Goal: Information Seeking & Learning: Check status

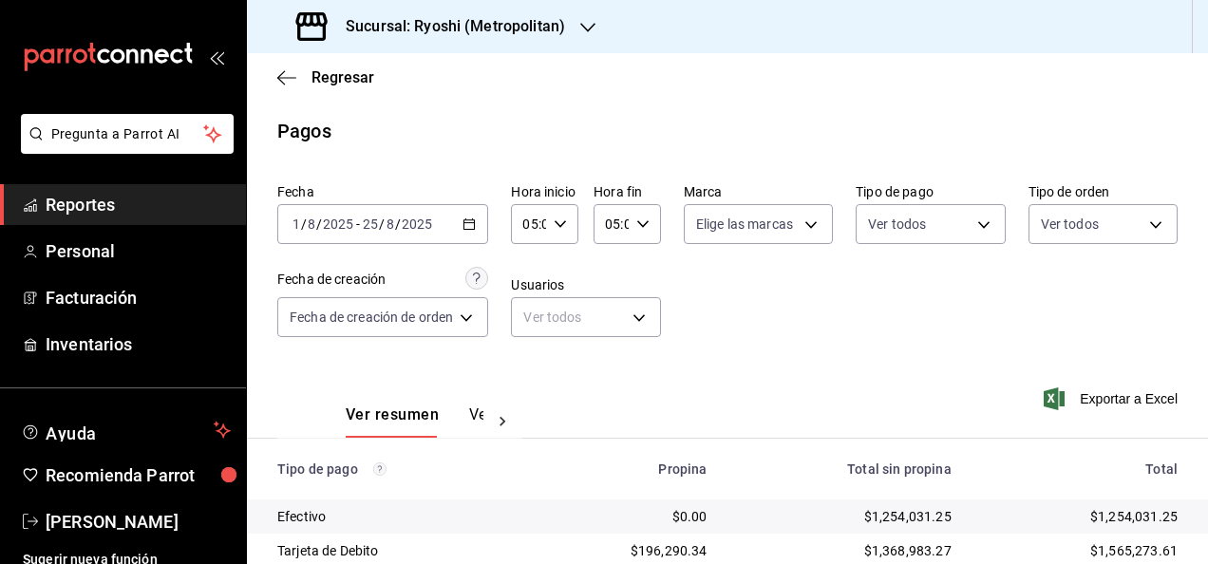
scroll to position [259, 0]
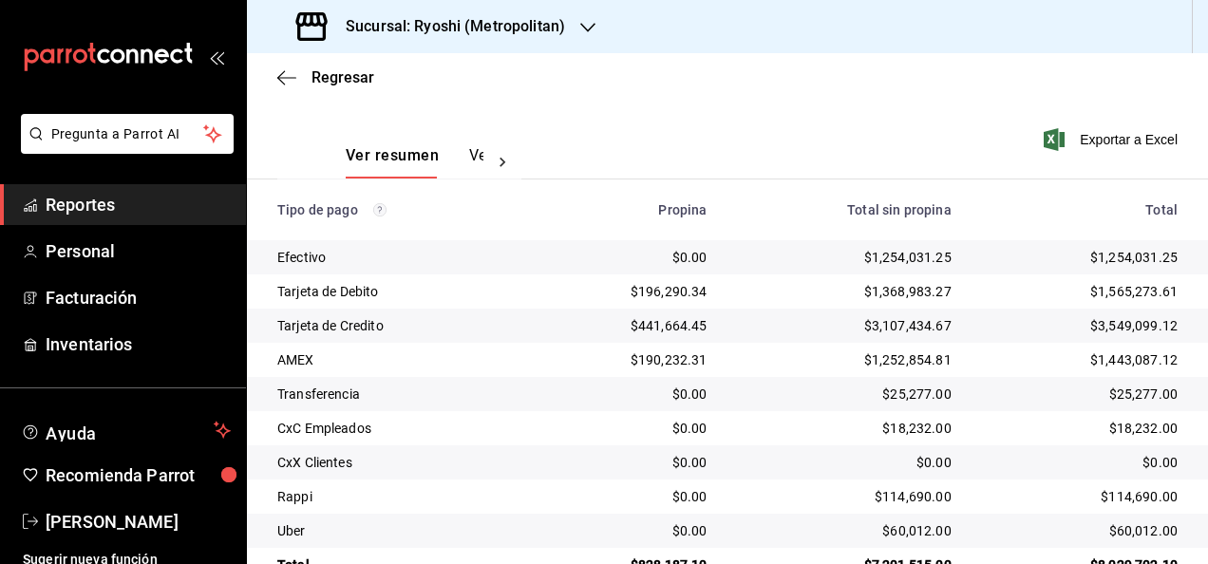
click at [598, 25] on div "Sucursal: Ryoshi (Metropolitan)" at bounding box center [432, 26] width 341 height 53
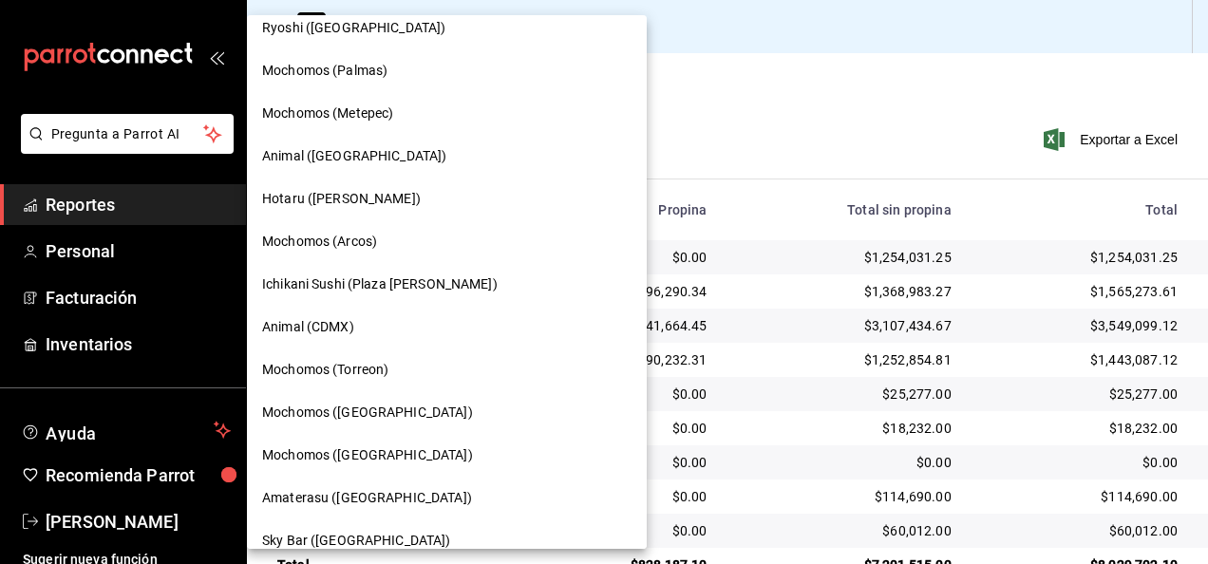
scroll to position [273, 0]
click at [380, 499] on span "Amaterasu ([GEOGRAPHIC_DATA])" at bounding box center [367, 497] width 210 height 20
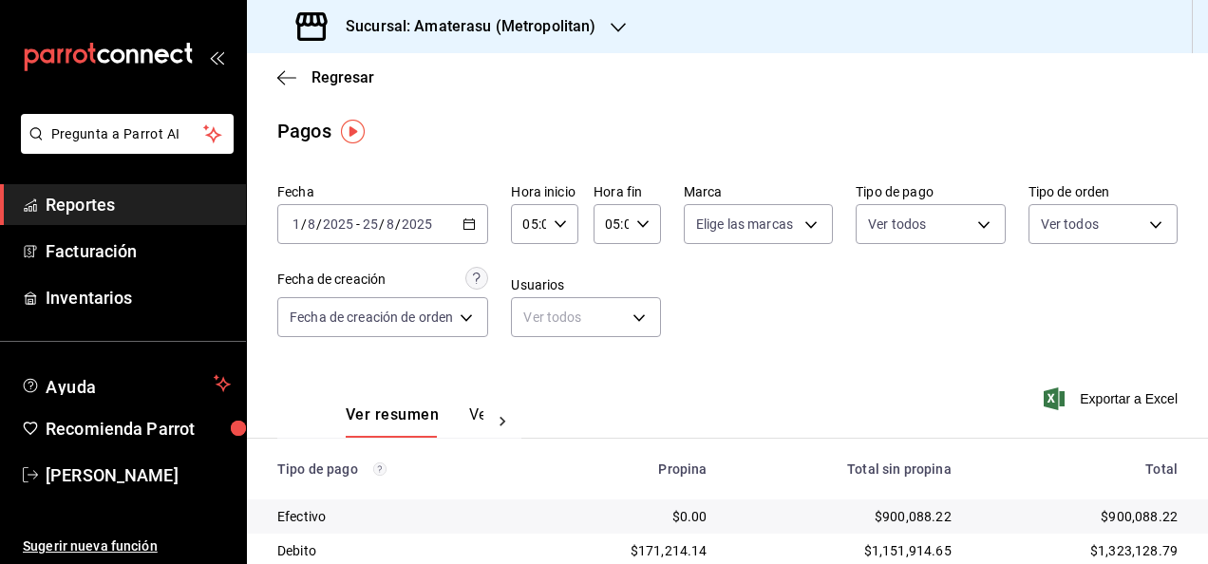
click at [465, 228] on icon "button" at bounding box center [468, 223] width 13 height 13
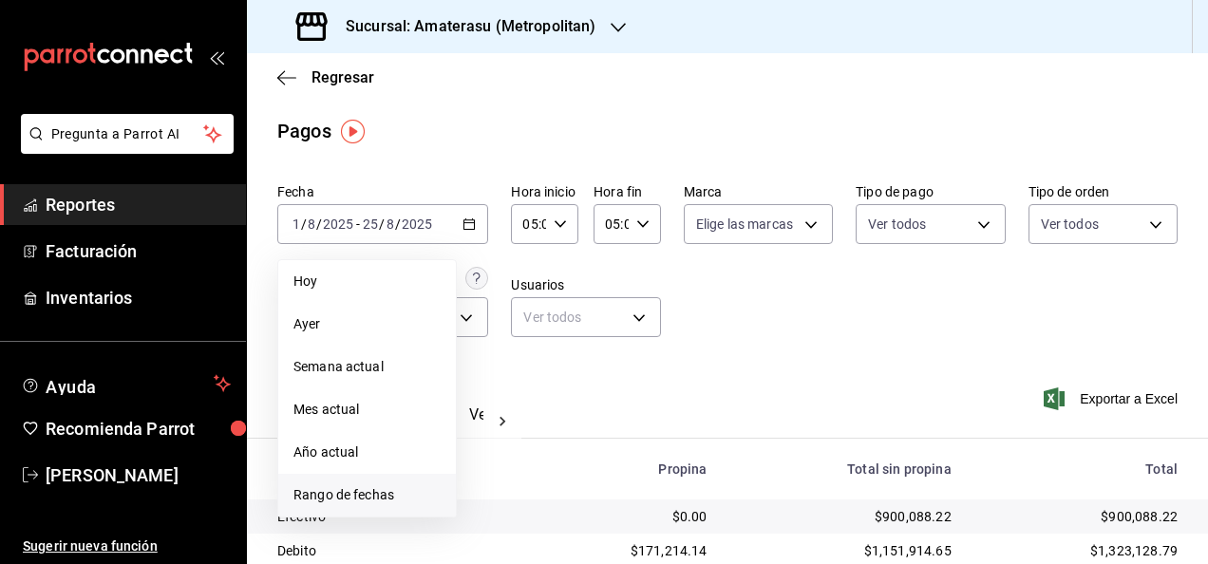
click at [358, 495] on span "Rango de fechas" at bounding box center [366, 495] width 147 height 20
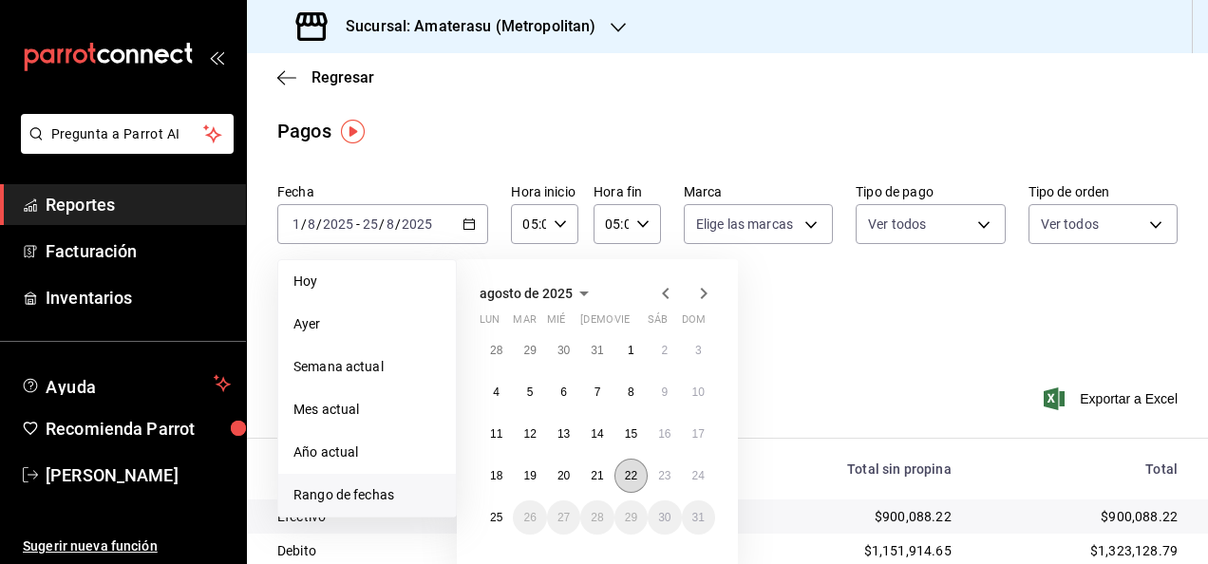
click at [625, 467] on button "22" at bounding box center [630, 476] width 33 height 34
type input "00:00"
type input "23:59"
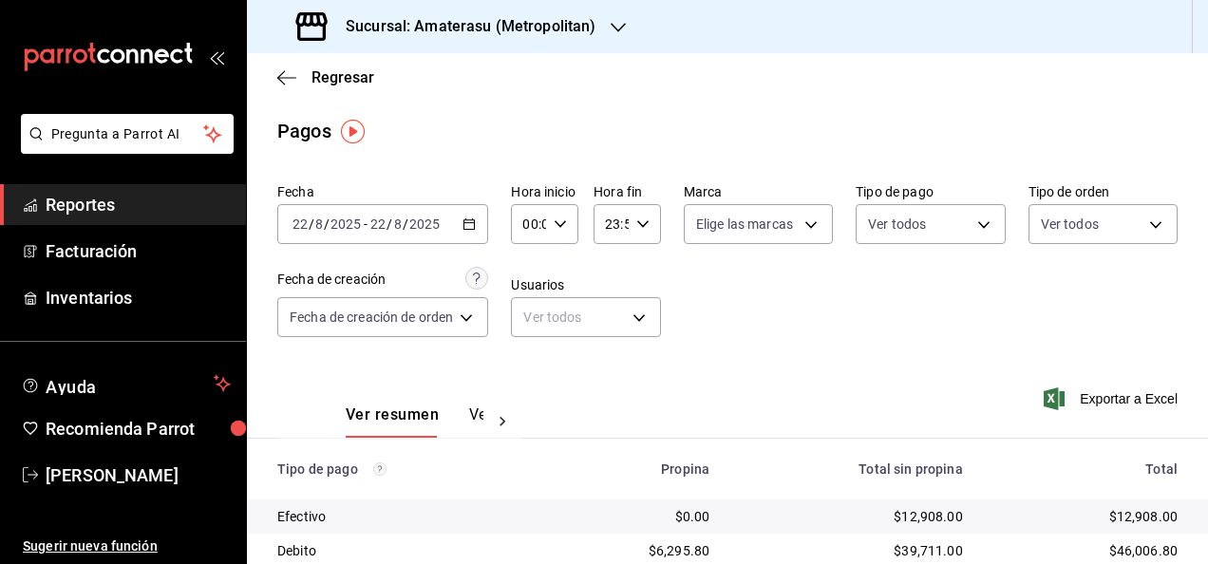
click at [564, 228] on icon "button" at bounding box center [560, 223] width 13 height 13
click at [525, 366] on button "05" at bounding box center [530, 382] width 26 height 38
type input "05:00"
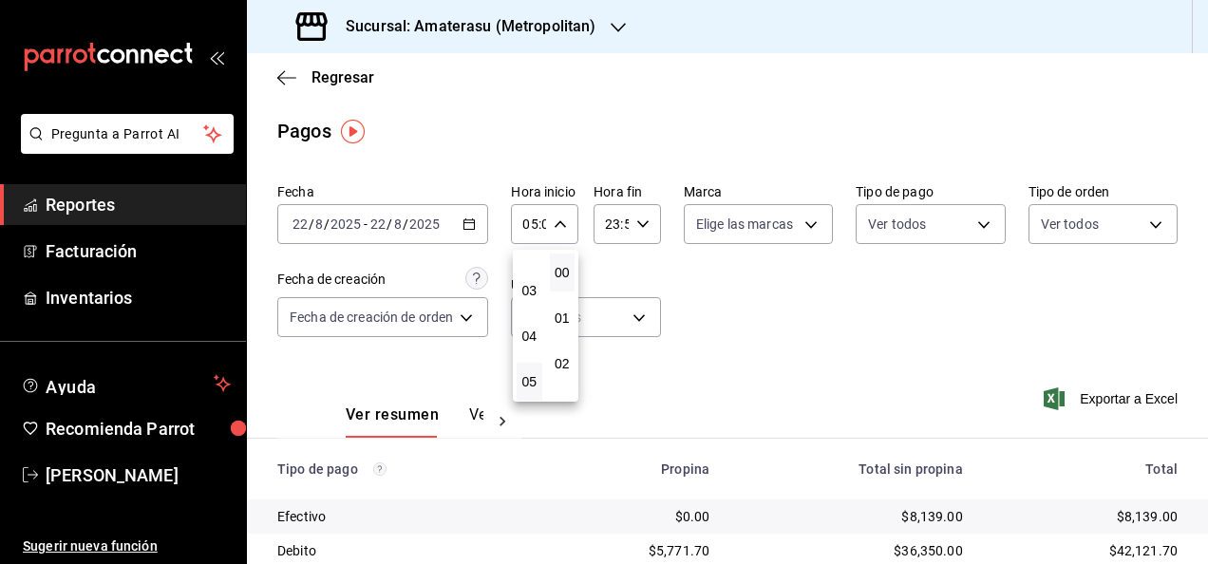
click at [647, 232] on div at bounding box center [604, 282] width 1208 height 564
click at [647, 232] on div "23:59 Hora fin" at bounding box center [626, 224] width 67 height 40
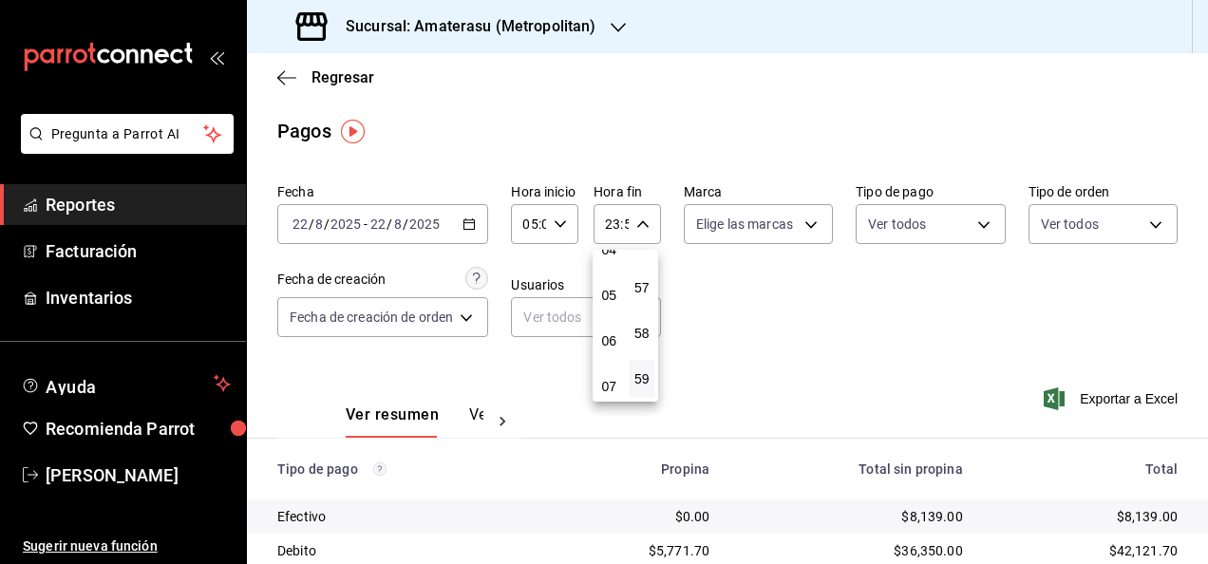
scroll to position [178, 0]
click at [608, 317] on span "05" at bounding box center [609, 322] width 3 height 15
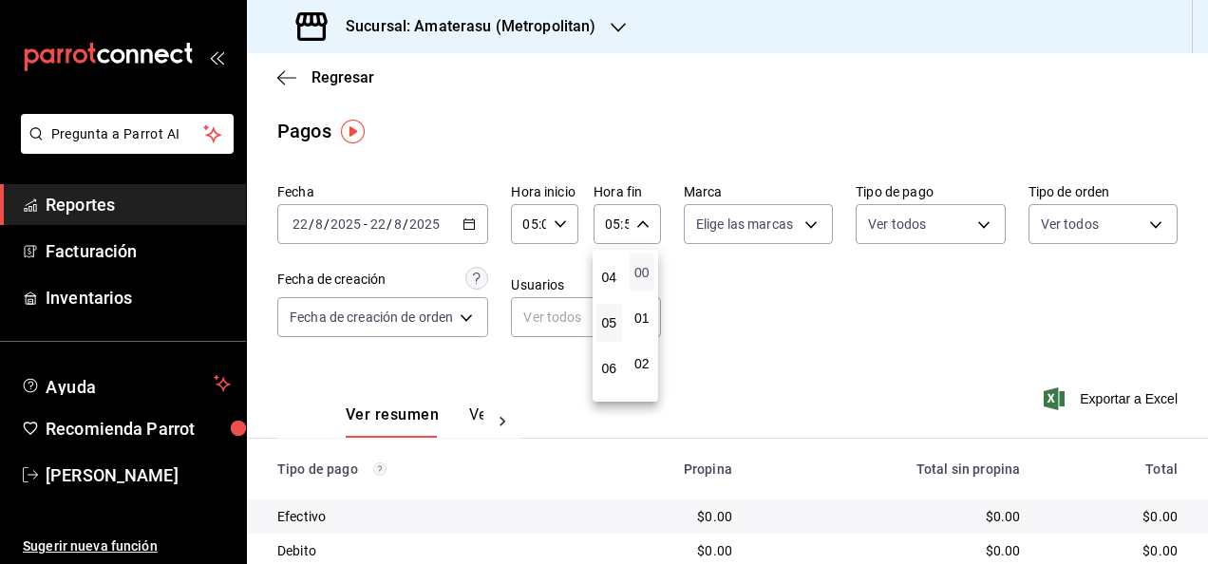
click at [641, 277] on span "00" at bounding box center [642, 272] width 3 height 15
type input "05:00"
click at [758, 299] on div at bounding box center [604, 282] width 1208 height 564
click at [636, 220] on icon "button" at bounding box center [642, 223] width 13 height 13
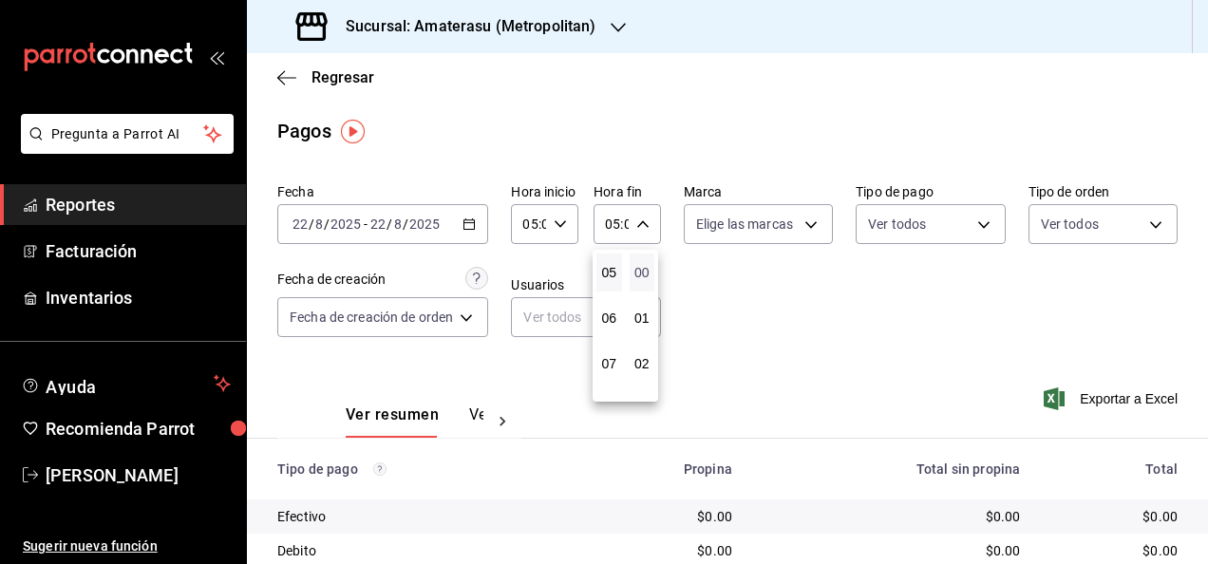
click at [642, 273] on span "00" at bounding box center [642, 272] width 3 height 15
click at [873, 332] on div at bounding box center [604, 282] width 1208 height 564
click at [205, 192] on span "Reportes" at bounding box center [138, 205] width 185 height 26
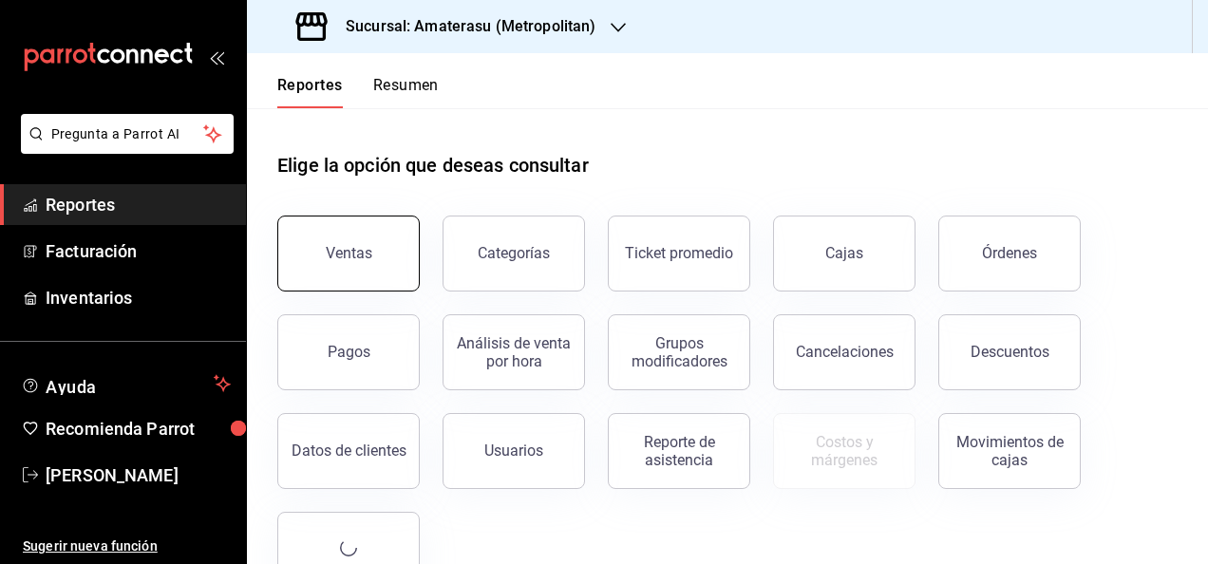
click at [342, 258] on div "Ventas" at bounding box center [349, 253] width 47 height 18
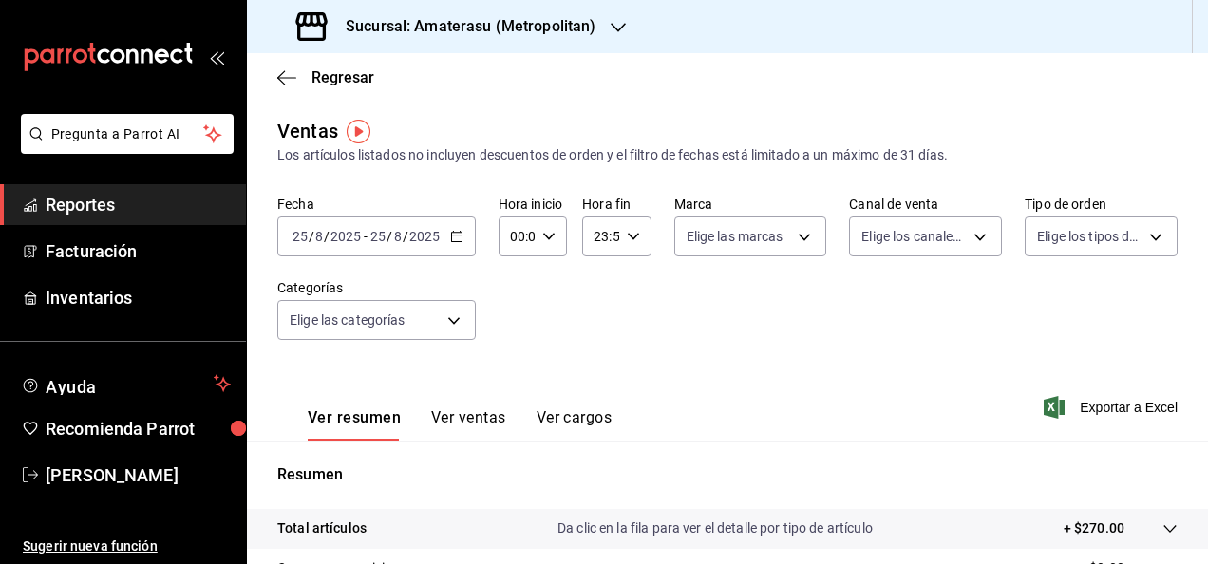
click at [457, 242] on \(Stroke\) "button" at bounding box center [456, 237] width 11 height 10
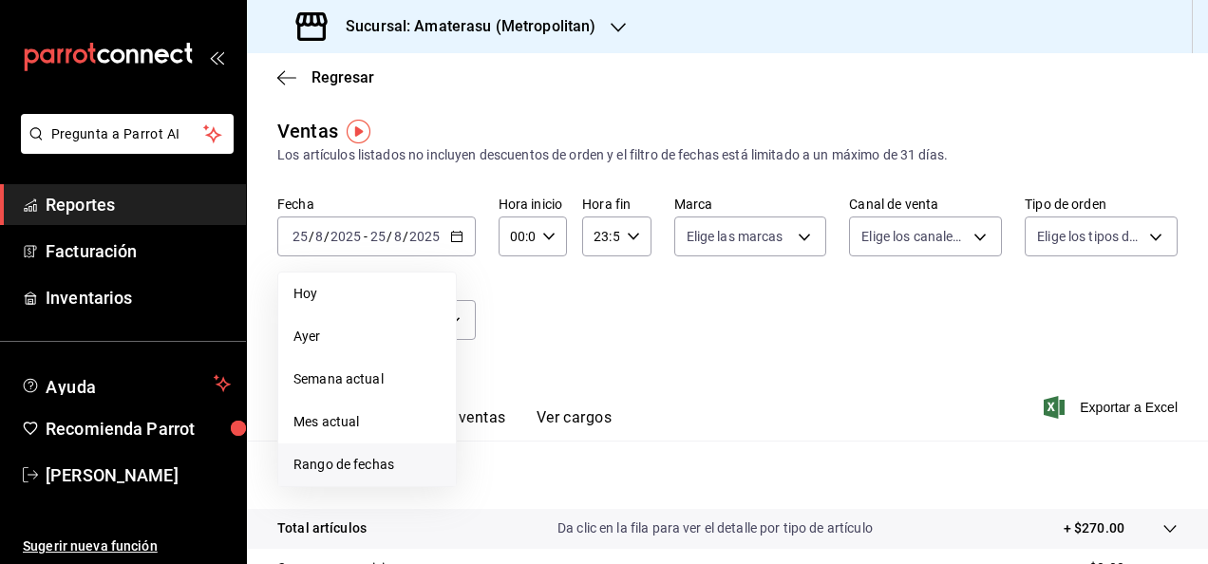
click at [403, 461] on span "Rango de fechas" at bounding box center [366, 465] width 147 height 20
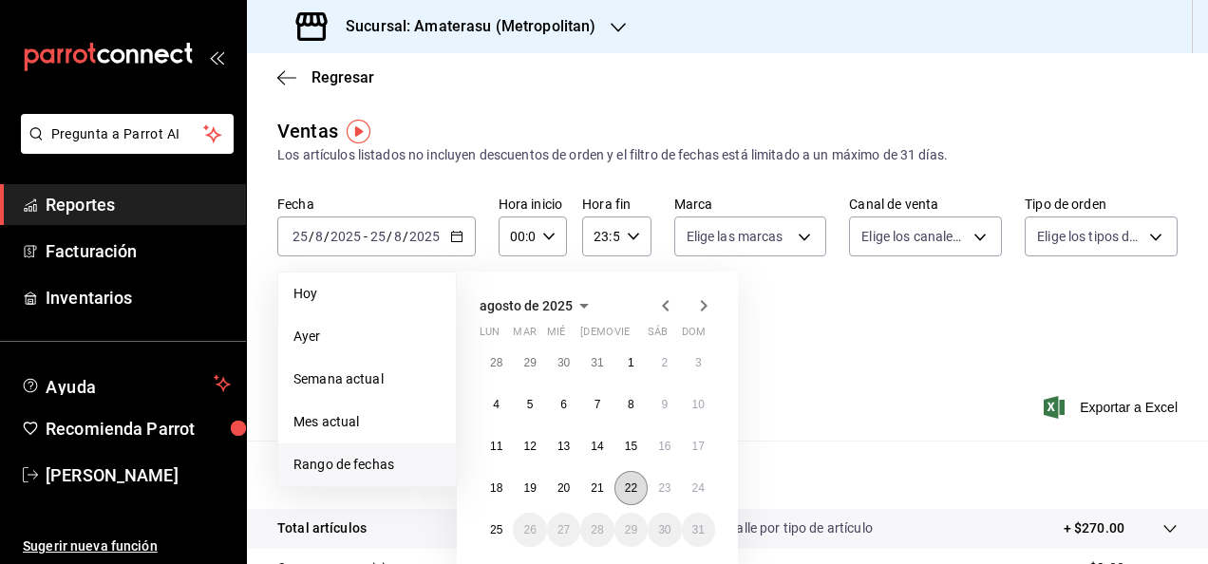
click at [627, 483] on abbr "22" at bounding box center [631, 487] width 12 height 13
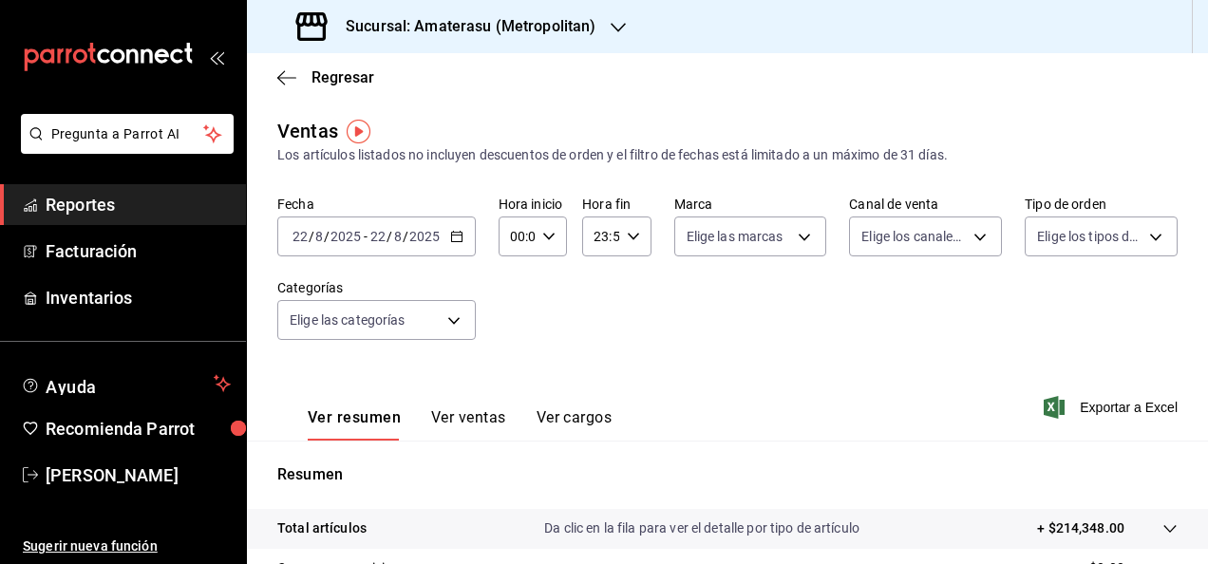
click at [550, 234] on \(Stroke\) "button" at bounding box center [548, 236] width 11 height 7
click at [512, 363] on span "05" at bounding box center [514, 364] width 4 height 15
type input "05:00"
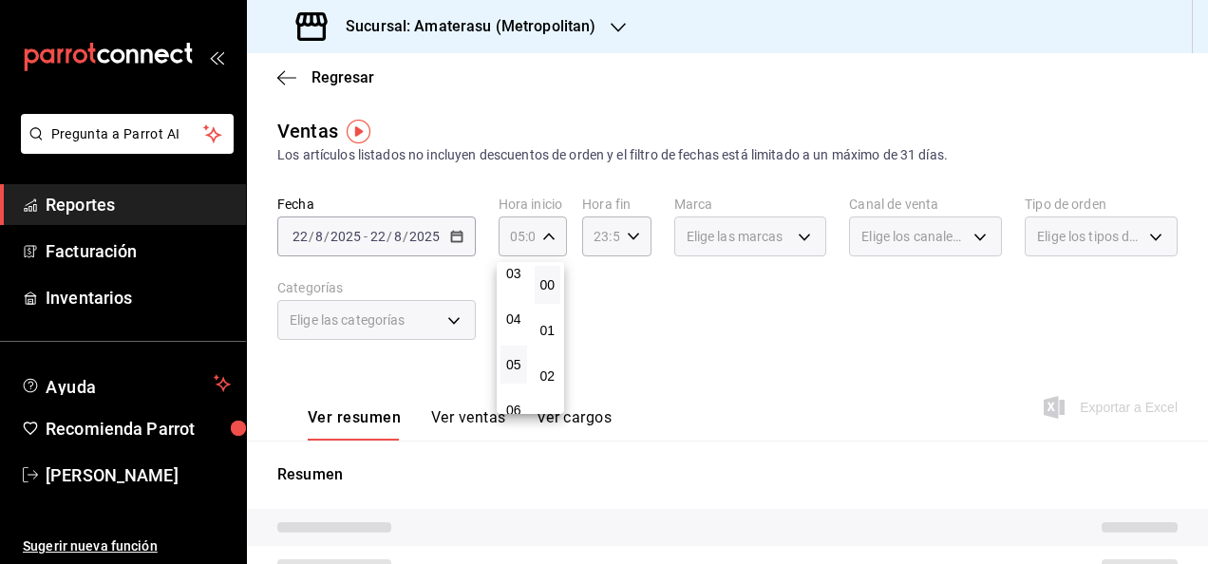
click at [674, 264] on div at bounding box center [604, 282] width 1208 height 564
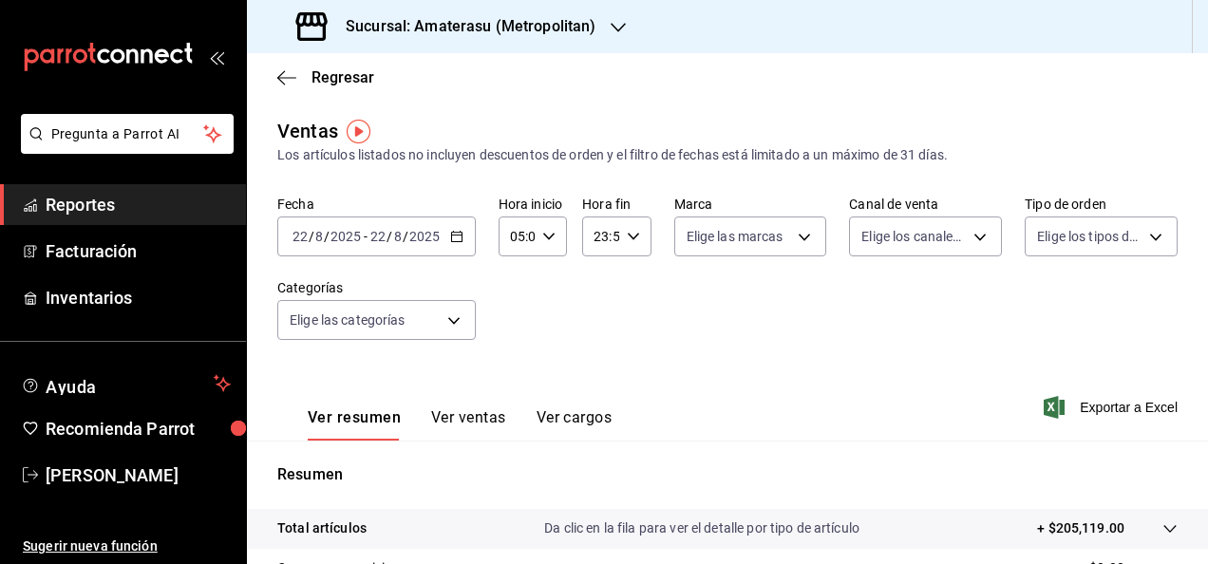
click at [632, 233] on icon "button" at bounding box center [633, 236] width 13 height 13
click at [596, 291] on span "05" at bounding box center [596, 290] width 4 height 15
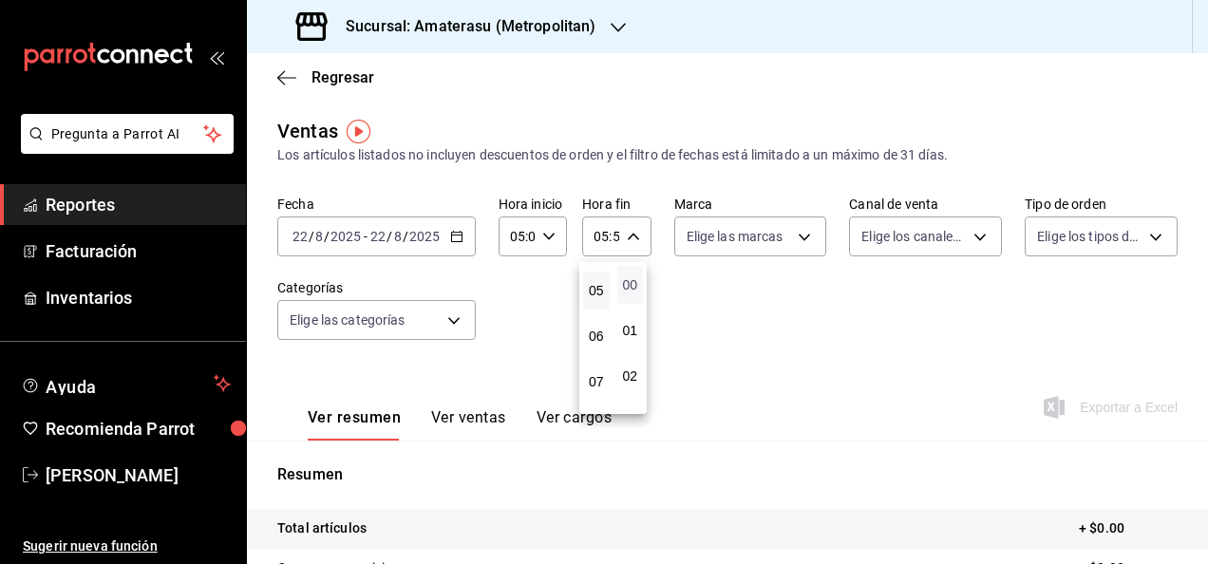
click at [630, 282] on span "00" at bounding box center [631, 284] width 4 height 15
type input "05:00"
click at [630, 282] on span "00" at bounding box center [631, 284] width 4 height 15
click at [773, 307] on div at bounding box center [604, 282] width 1208 height 564
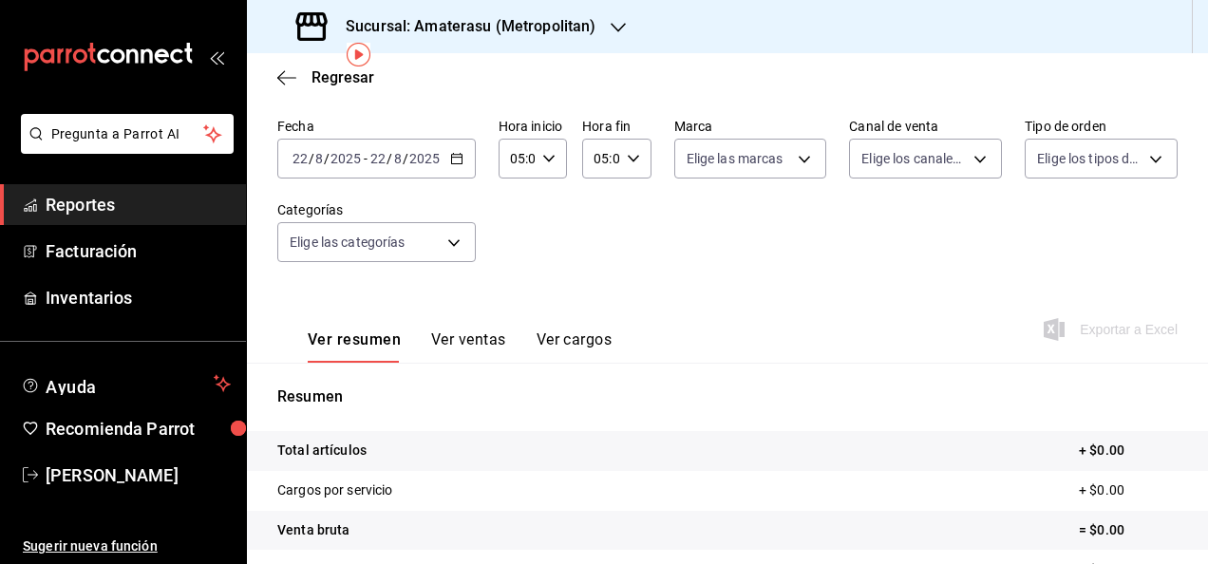
scroll to position [76, 0]
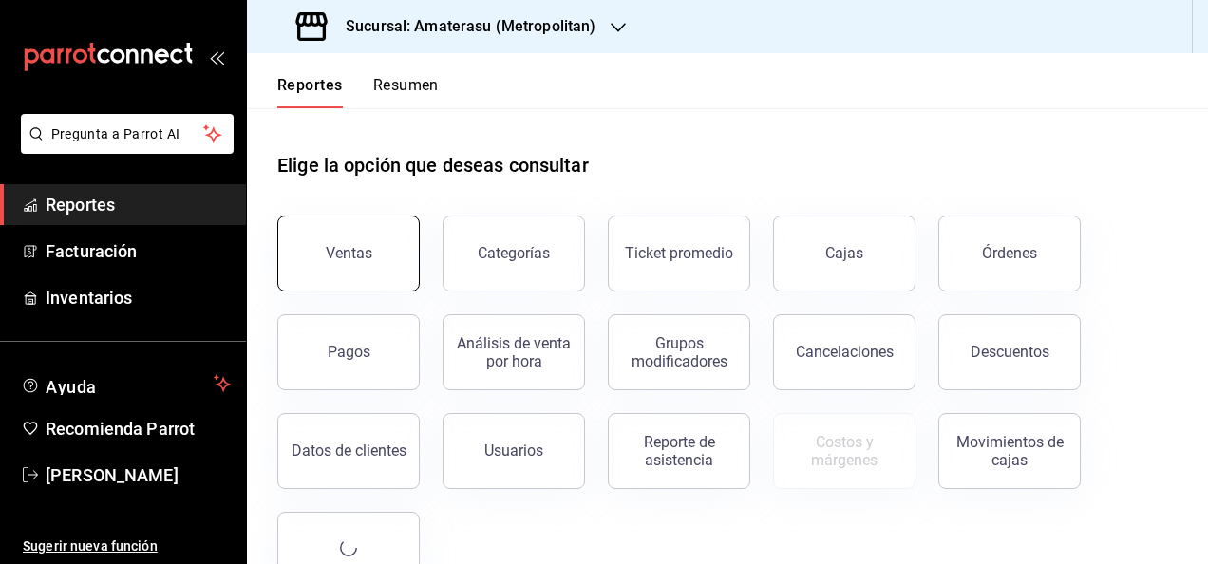
click at [330, 272] on button "Ventas" at bounding box center [348, 254] width 142 height 76
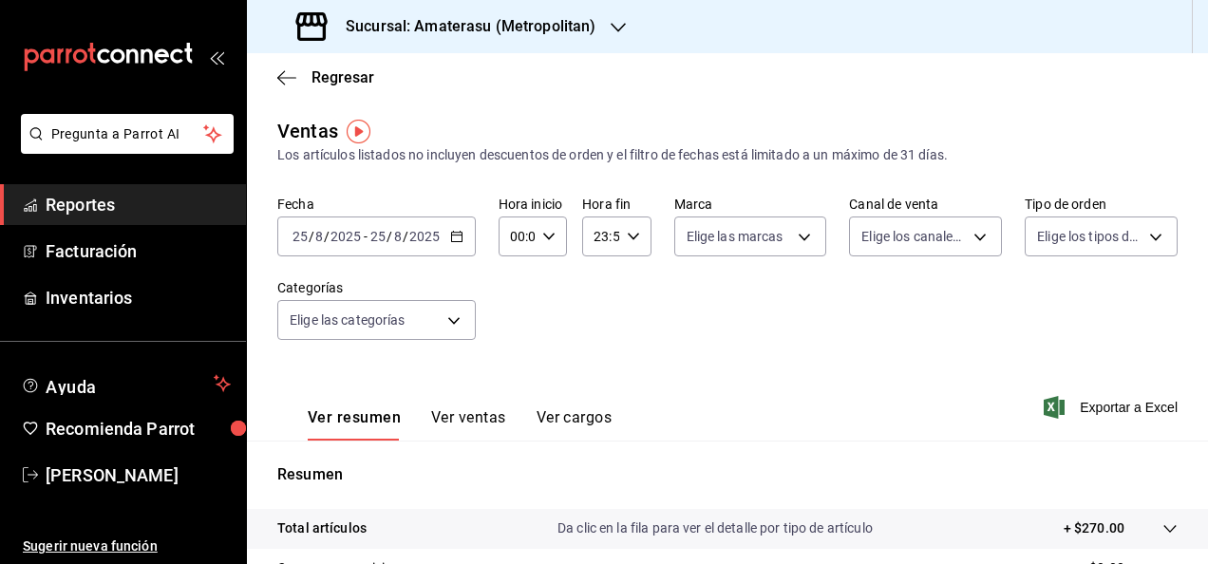
click at [457, 237] on icon "button" at bounding box center [456, 236] width 13 height 13
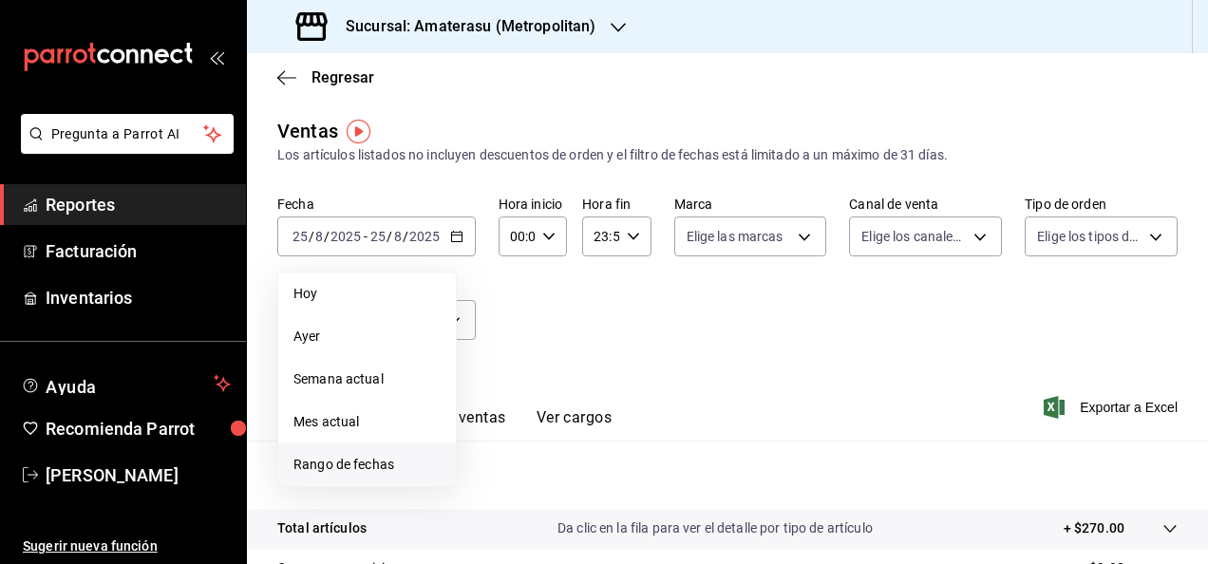
click at [340, 477] on li "Rango de fechas" at bounding box center [367, 464] width 178 height 43
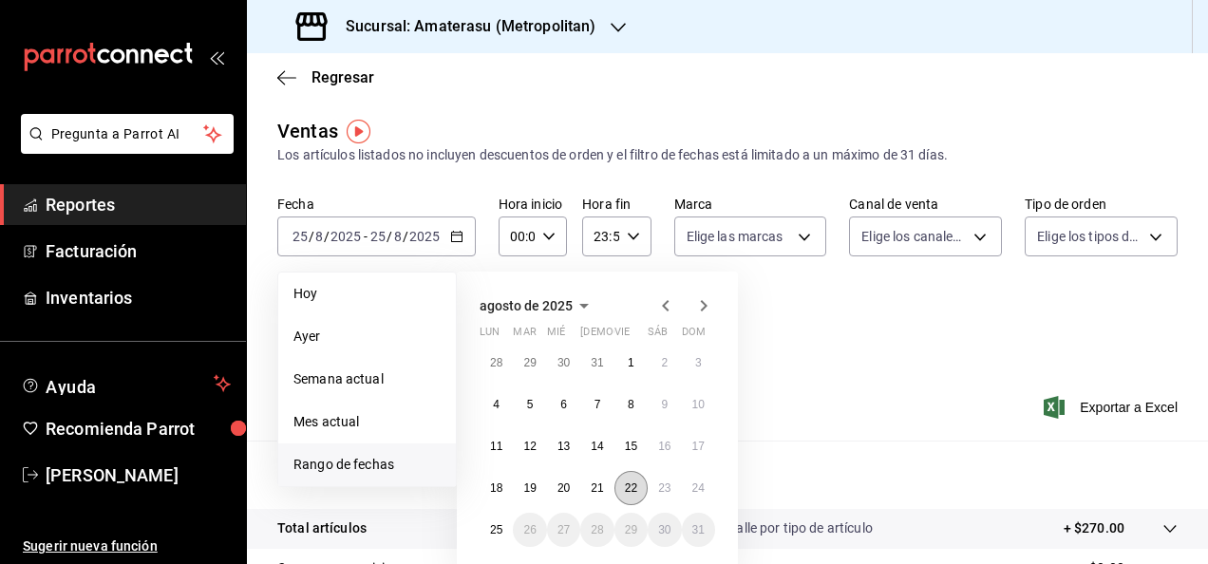
click at [625, 481] on abbr "22" at bounding box center [631, 487] width 12 height 13
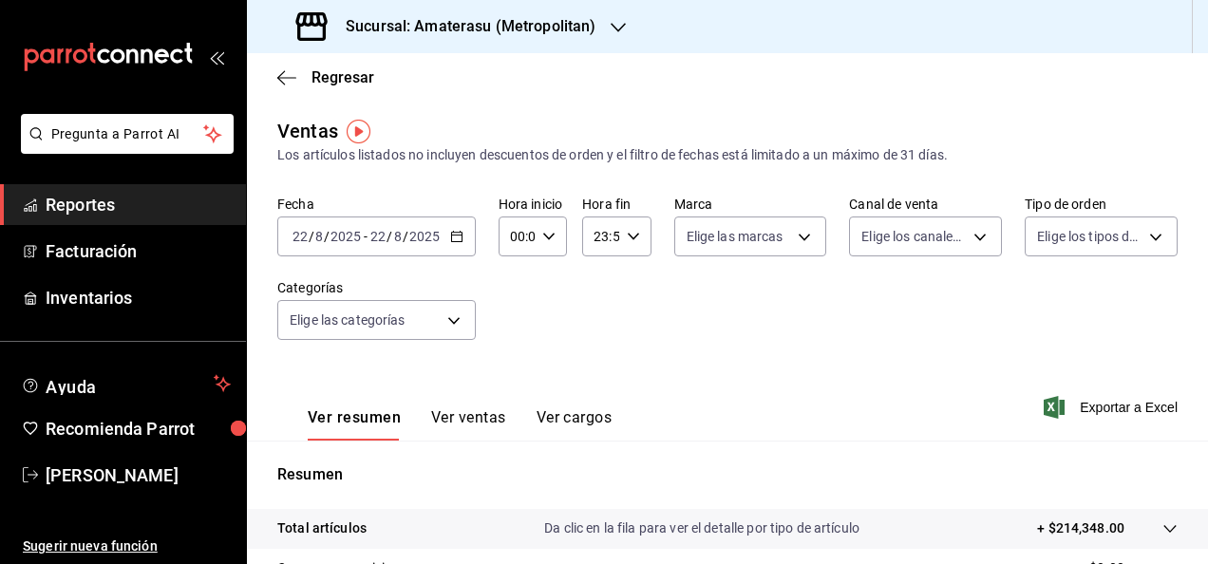
click at [549, 241] on icon "button" at bounding box center [548, 236] width 13 height 13
click at [513, 302] on button "05" at bounding box center [513, 291] width 27 height 38
type input "05:00"
click at [636, 233] on div at bounding box center [604, 282] width 1208 height 564
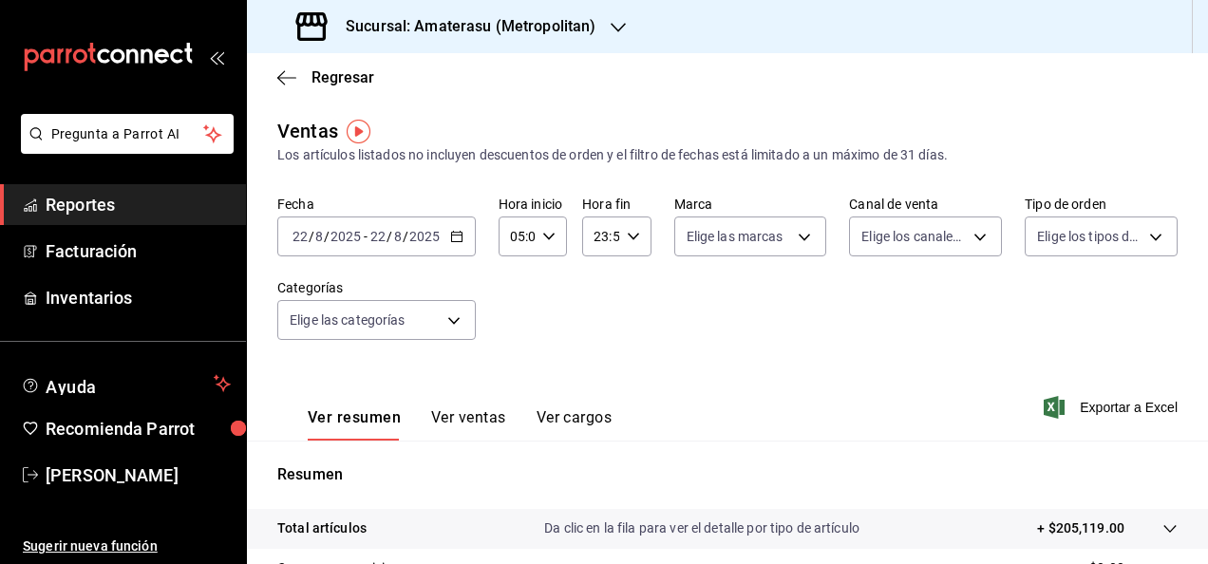
click at [636, 233] on div "23:59 Hora fin" at bounding box center [616, 236] width 68 height 40
click at [594, 317] on span "05" at bounding box center [596, 321] width 4 height 15
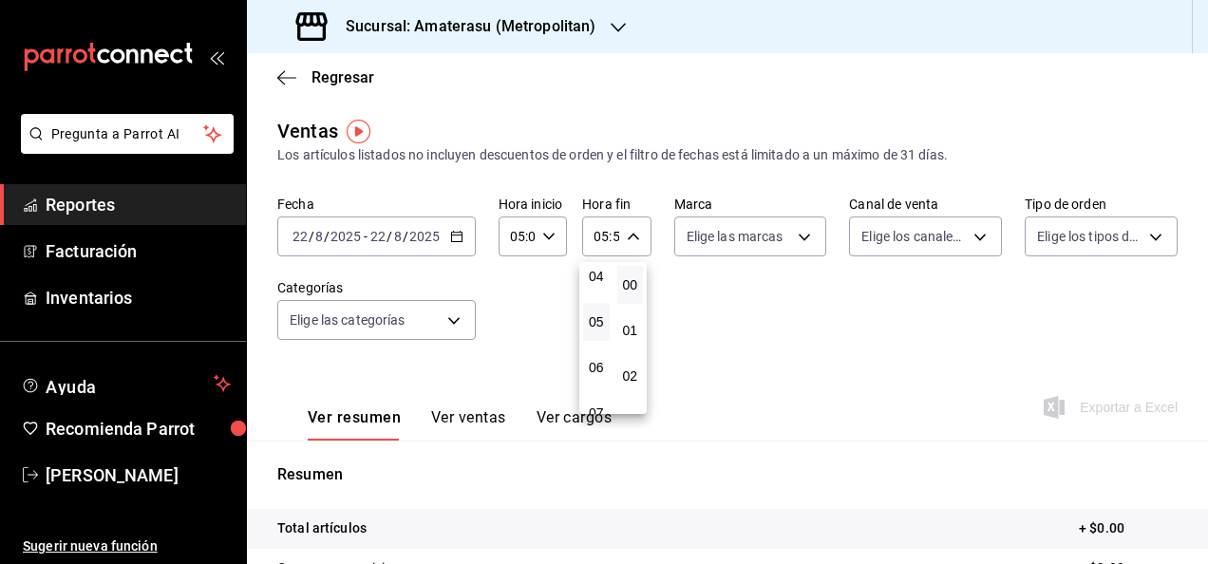
click at [629, 274] on button "00" at bounding box center [630, 285] width 27 height 38
type input "05:00"
click at [727, 291] on div at bounding box center [604, 282] width 1208 height 564
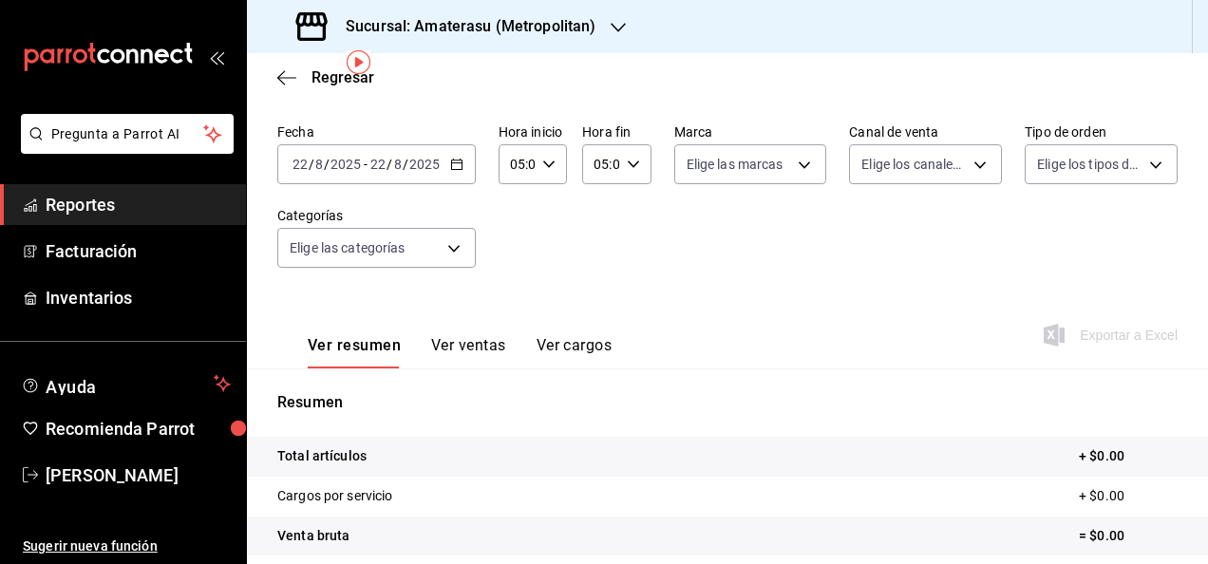
scroll to position [68, 0]
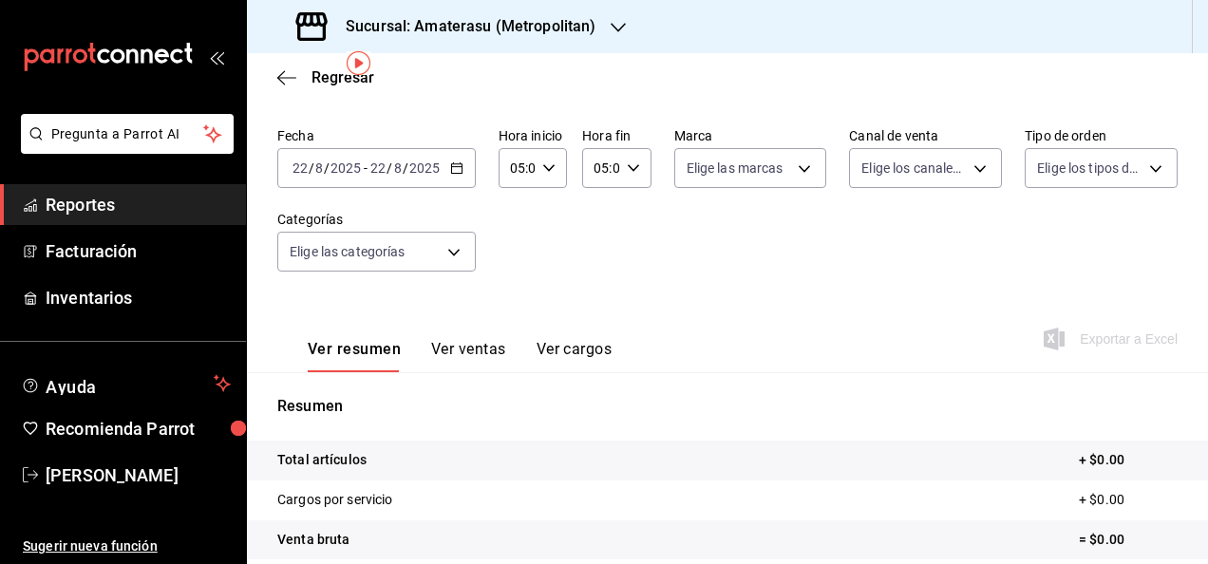
click at [451, 167] on \(Stroke\) "button" at bounding box center [456, 168] width 11 height 10
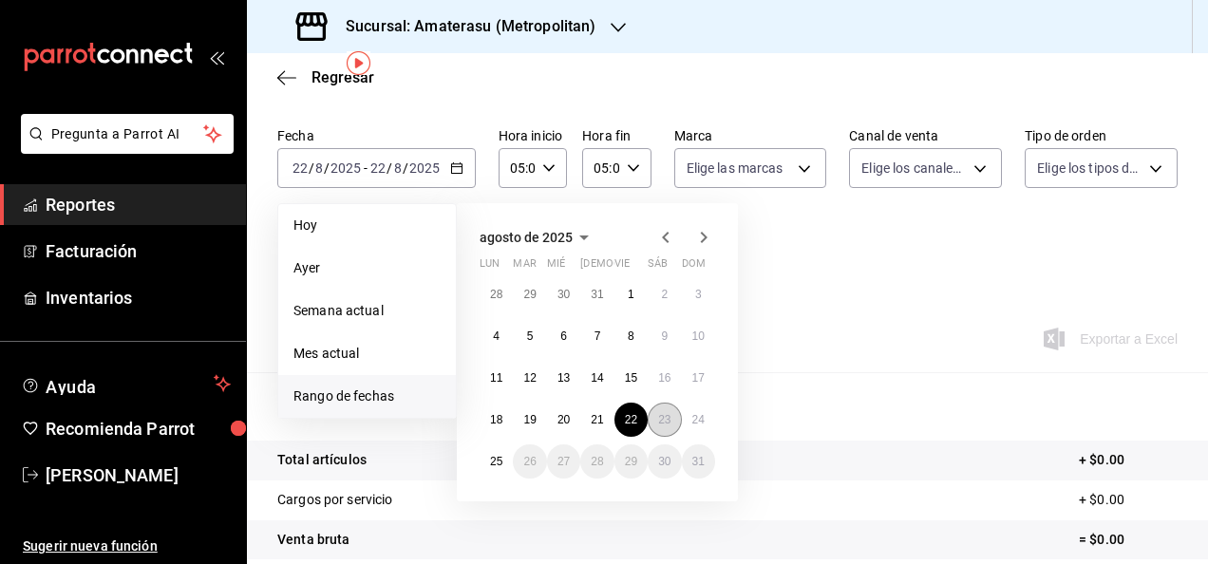
click at [663, 412] on button "23" at bounding box center [664, 420] width 33 height 34
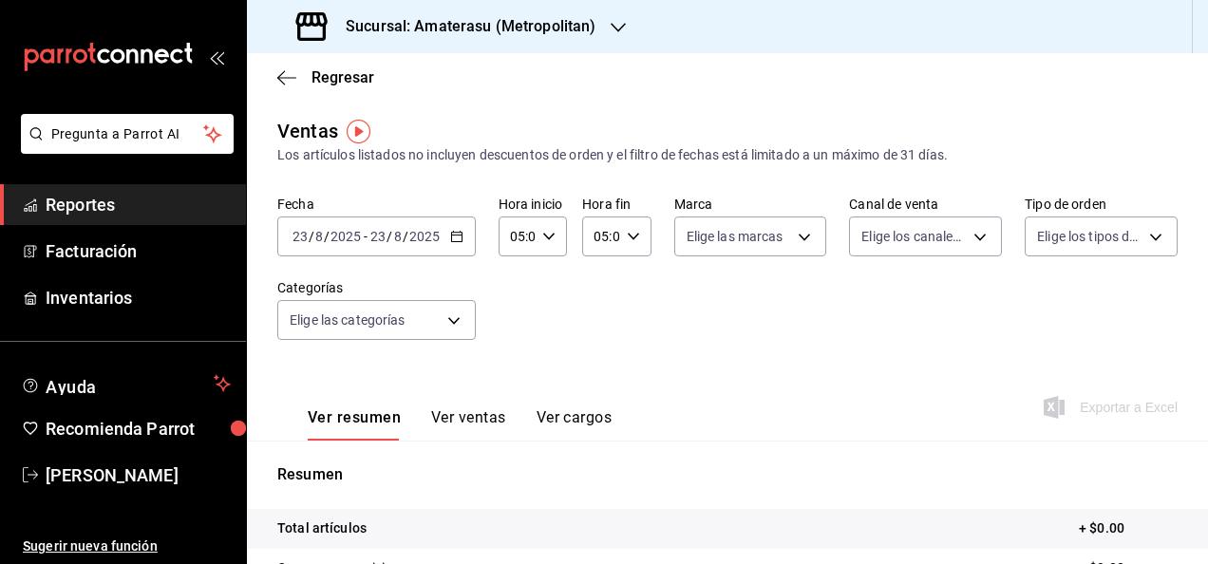
click at [463, 239] on div "2025-08-23 23 / 8 / 2025 - 2025-08-23 23 / 8 / 2025" at bounding box center [376, 236] width 198 height 40
click at [173, 210] on span "Reportes" at bounding box center [138, 205] width 185 height 26
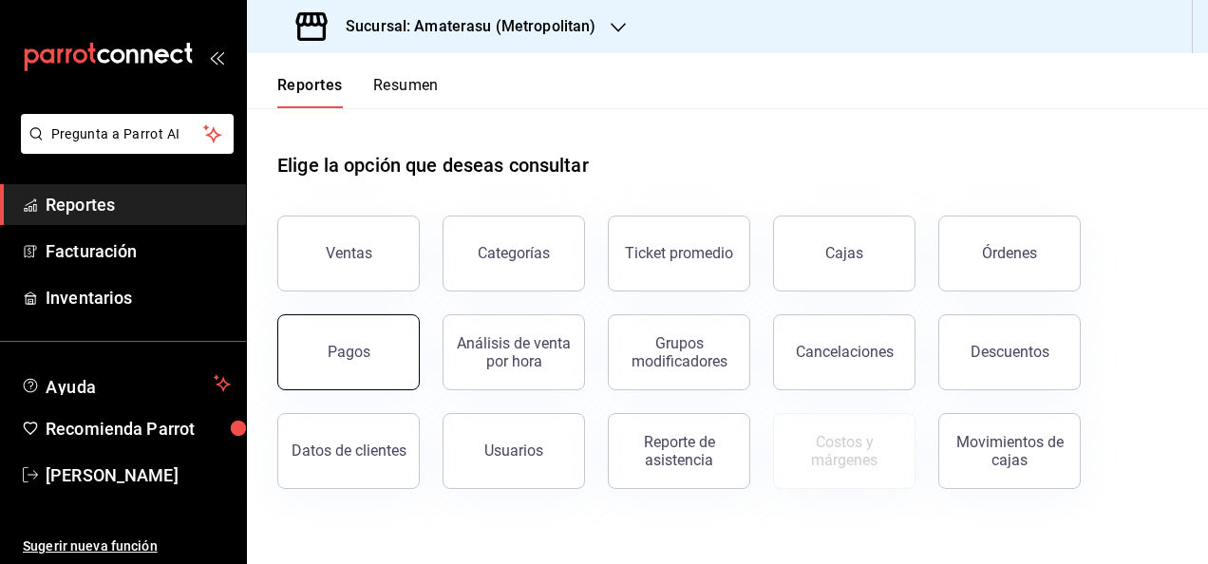
click at [346, 359] on div "Pagos" at bounding box center [349, 352] width 43 height 18
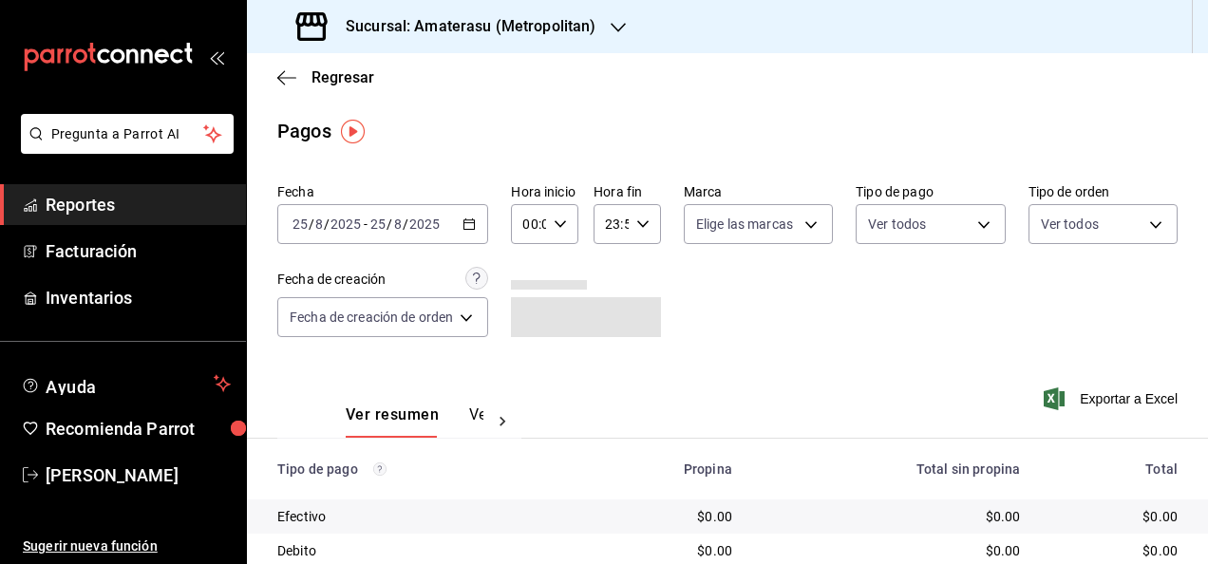
click at [484, 230] on div "2025-08-25 25 / 8 / 2025 - 2025-08-25 25 / 8 / 2025" at bounding box center [382, 224] width 211 height 40
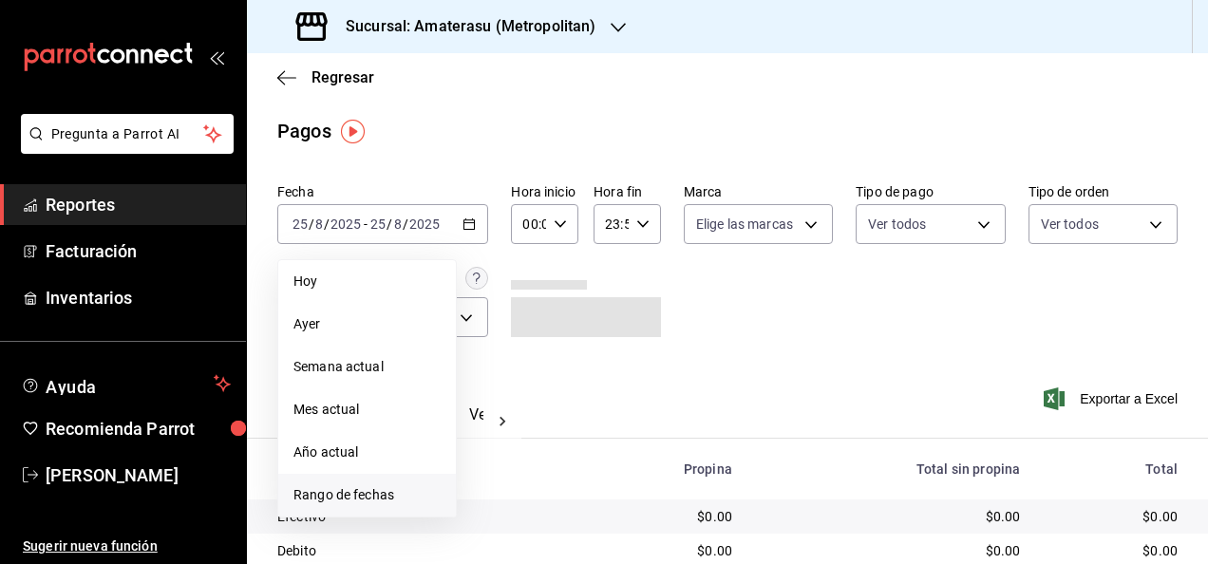
click at [357, 486] on span "Rango de fechas" at bounding box center [366, 495] width 147 height 20
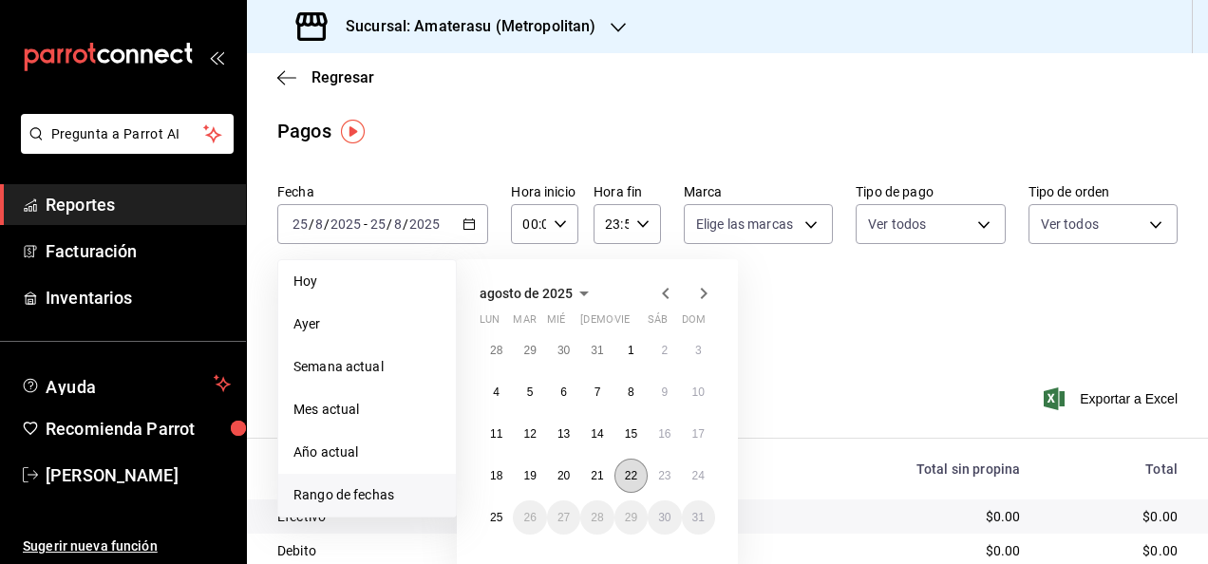
click at [644, 470] on button "22" at bounding box center [630, 476] width 33 height 34
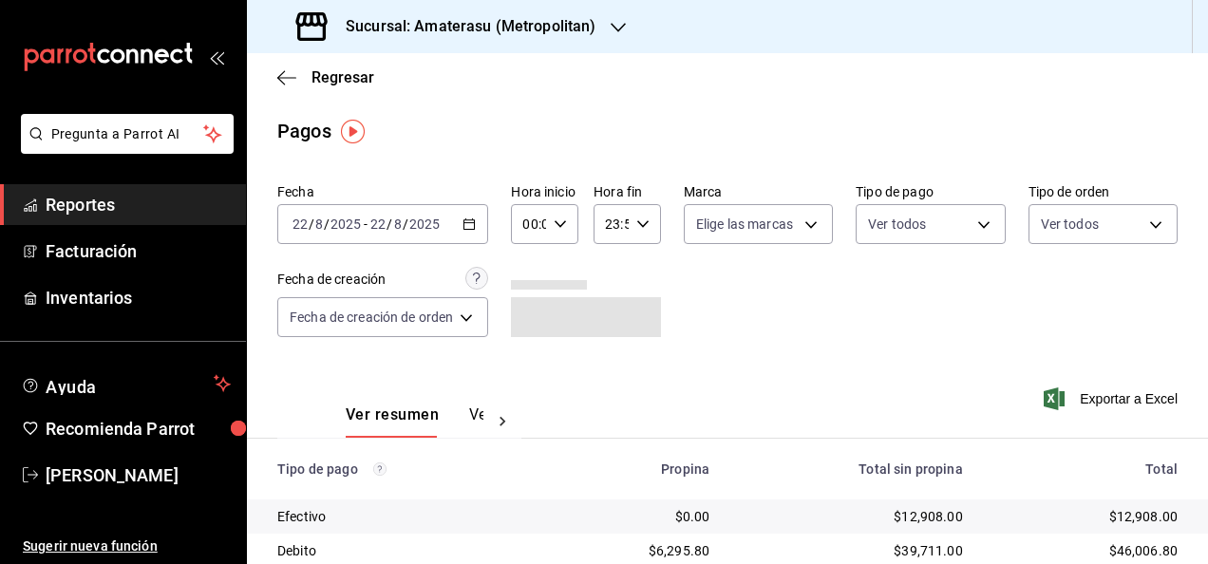
click at [470, 218] on icon "button" at bounding box center [468, 223] width 13 height 13
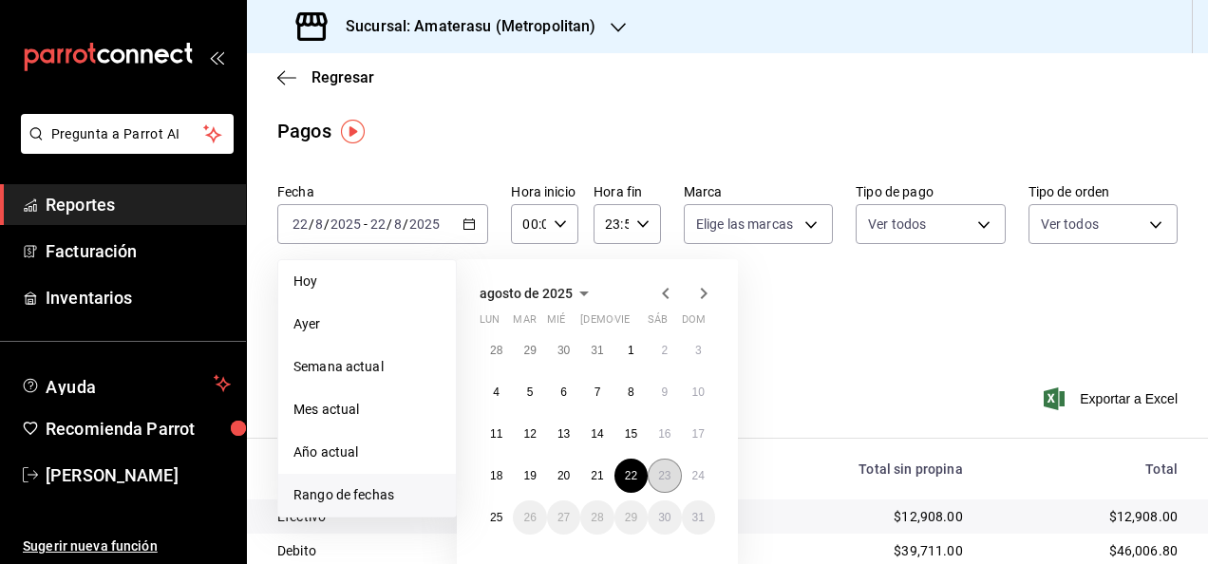
click at [676, 480] on button "23" at bounding box center [664, 476] width 33 height 34
click at [636, 482] on button "22" at bounding box center [630, 476] width 33 height 34
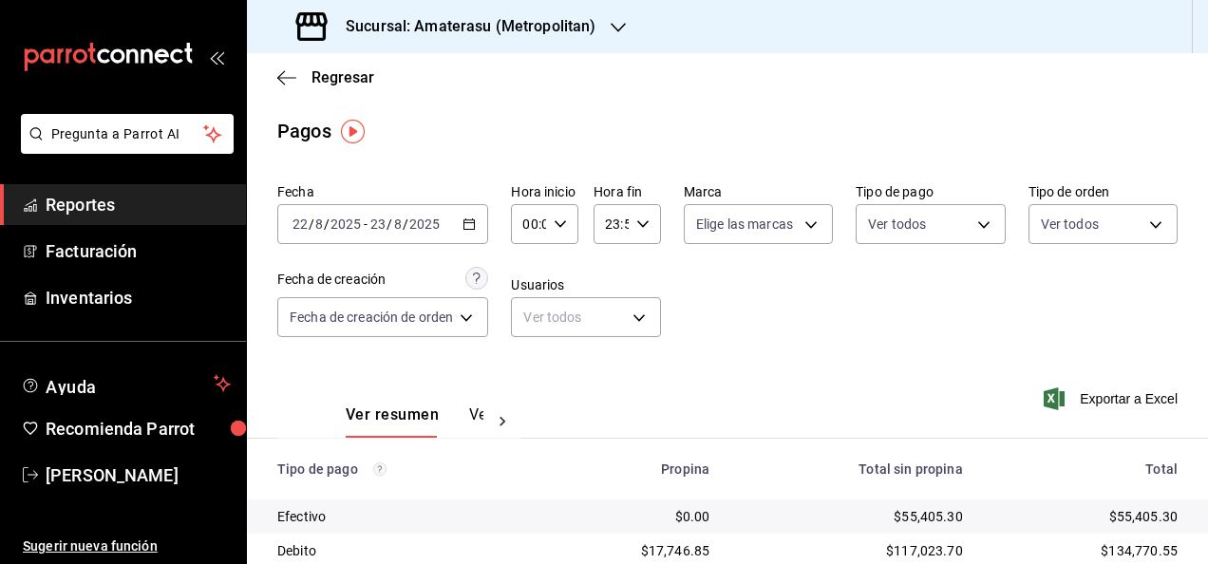
click at [561, 224] on \(Stroke\) "button" at bounding box center [559, 223] width 11 height 7
click at [528, 335] on span "05" at bounding box center [529, 338] width 3 height 15
type input "05:00"
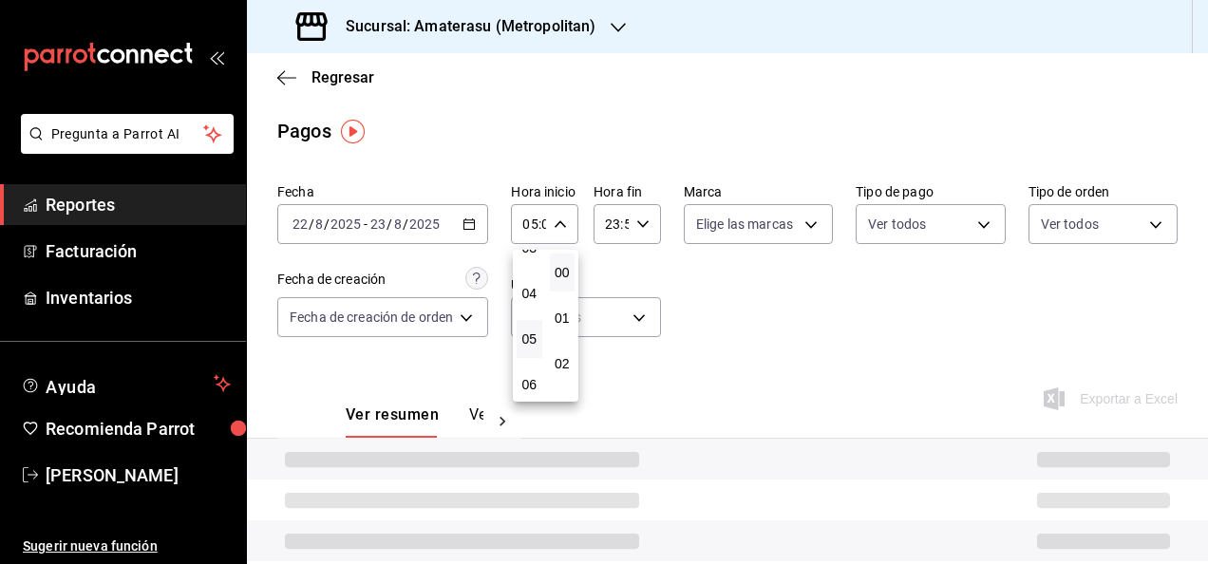
click at [647, 222] on div at bounding box center [604, 282] width 1208 height 564
click at [647, 222] on div "23:59 Hora fin" at bounding box center [626, 224] width 67 height 40
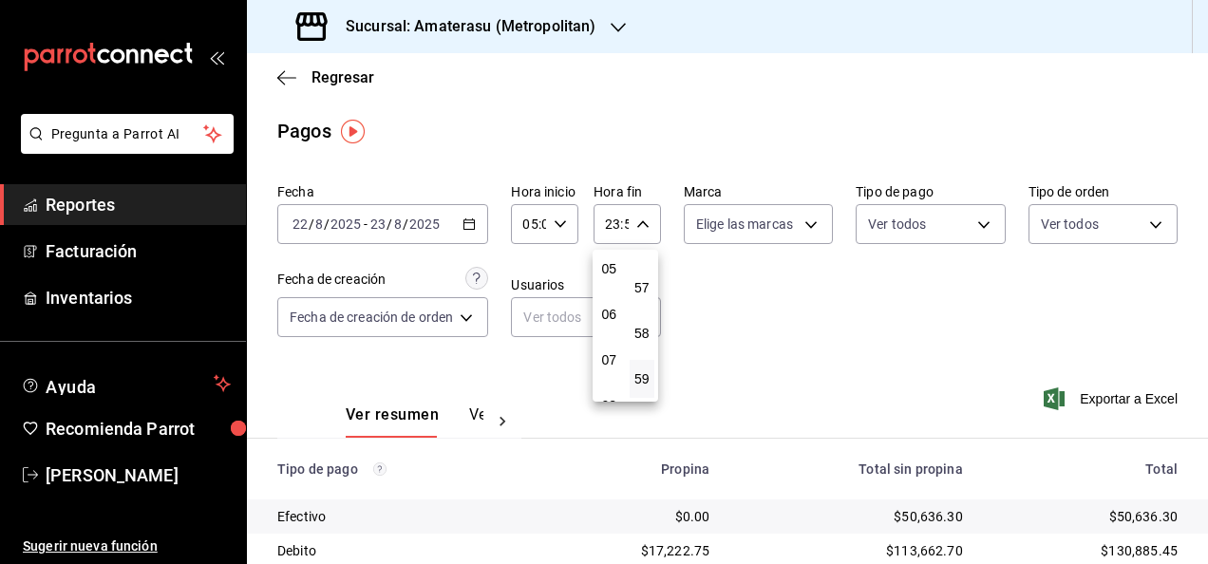
scroll to position [199, 0]
click at [611, 303] on span "05" at bounding box center [609, 300] width 3 height 15
click at [641, 271] on span "00" at bounding box center [642, 272] width 3 height 15
type input "05:00"
click at [735, 279] on div at bounding box center [604, 282] width 1208 height 564
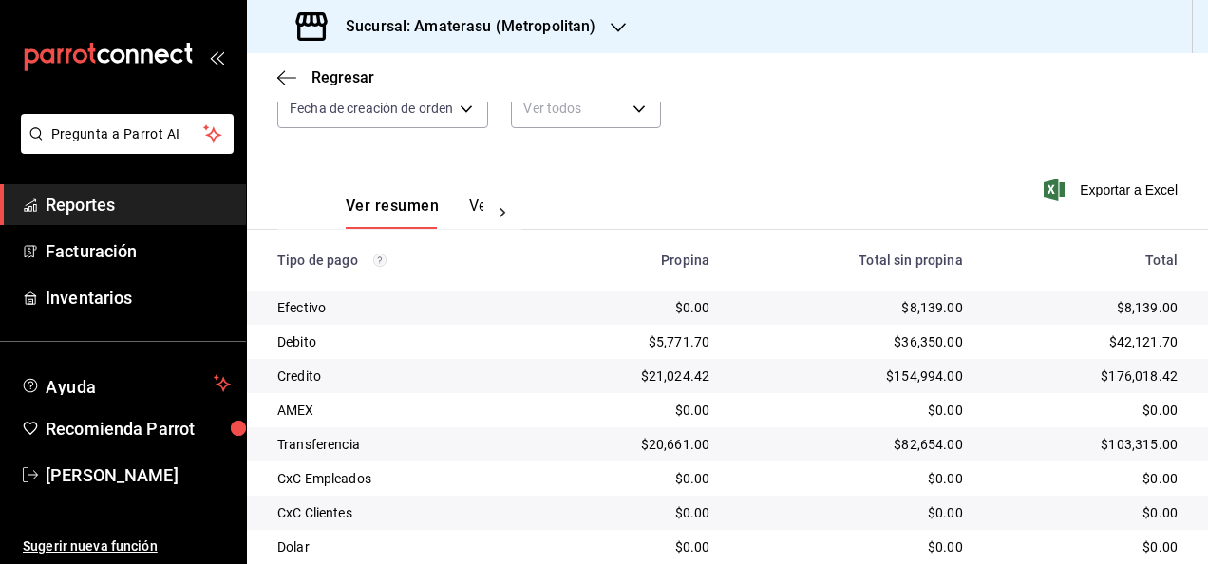
scroll to position [273, 0]
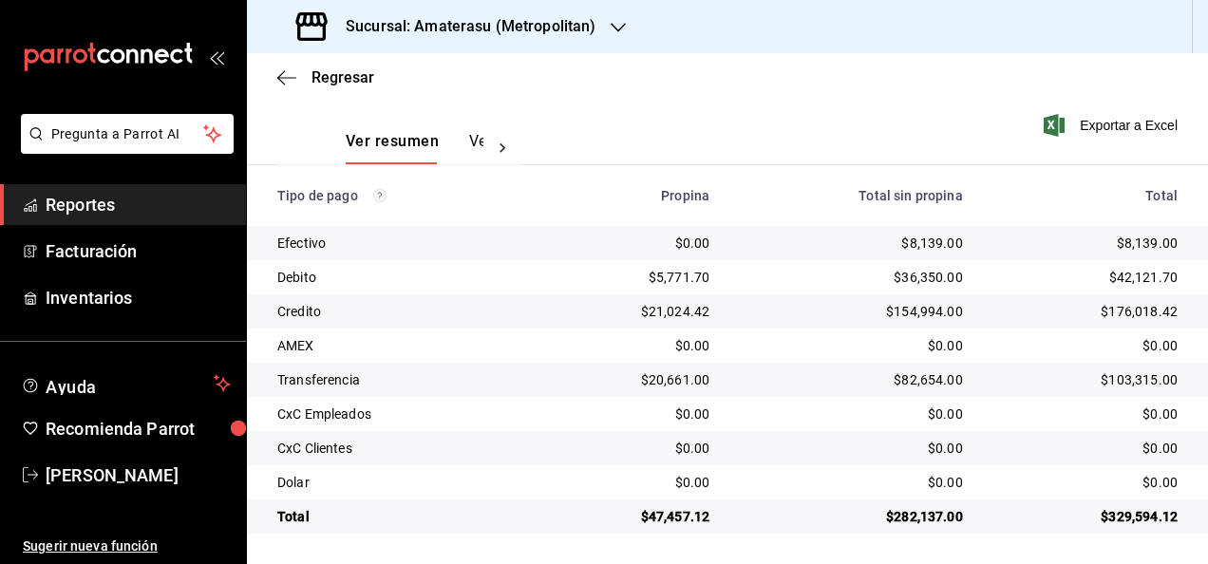
click at [359, 49] on div "Sucursal: Amaterasu (Metropolitan) Regresar Pagos Fecha 2025-08-22 22 / 8 / 202…" at bounding box center [727, 282] width 961 height 564
drag, startPoint x: 643, startPoint y: 509, endPoint x: 718, endPoint y: 522, distance: 76.2
click at [718, 522] on td "$47,457.12" at bounding box center [631, 516] width 187 height 34
copy div "47,457.12"
drag, startPoint x: 898, startPoint y: 245, endPoint x: 950, endPoint y: 243, distance: 52.3
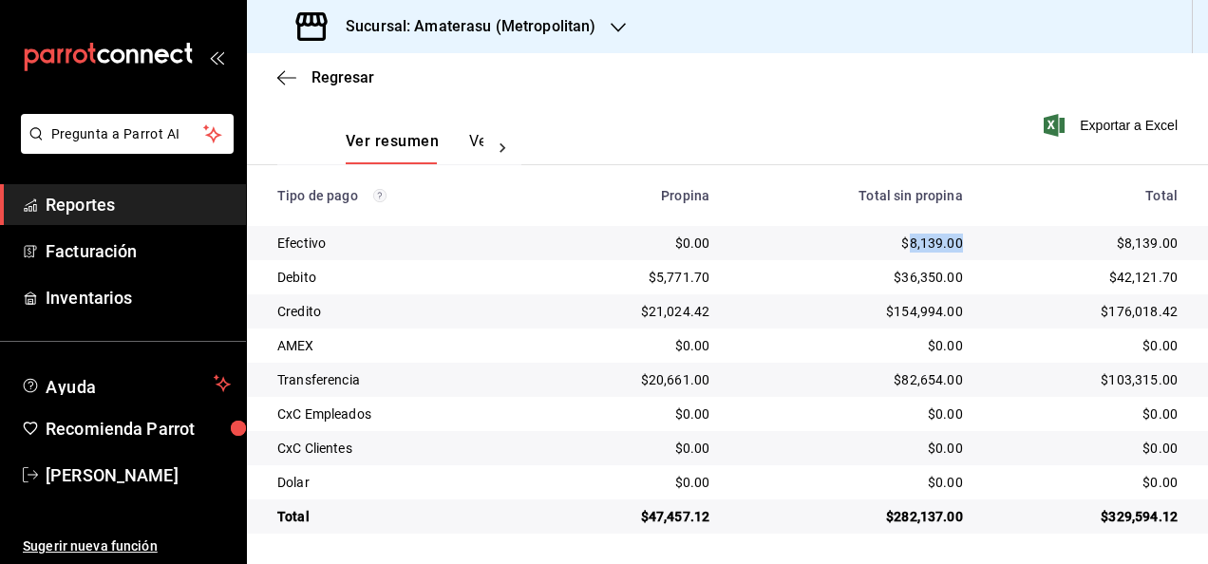
click at [950, 243] on td "$8,139.00" at bounding box center [851, 243] width 254 height 34
copy div "8,139.00"
click at [605, 25] on div "Sucursal: Amaterasu (Metropolitan)" at bounding box center [447, 26] width 371 height 53
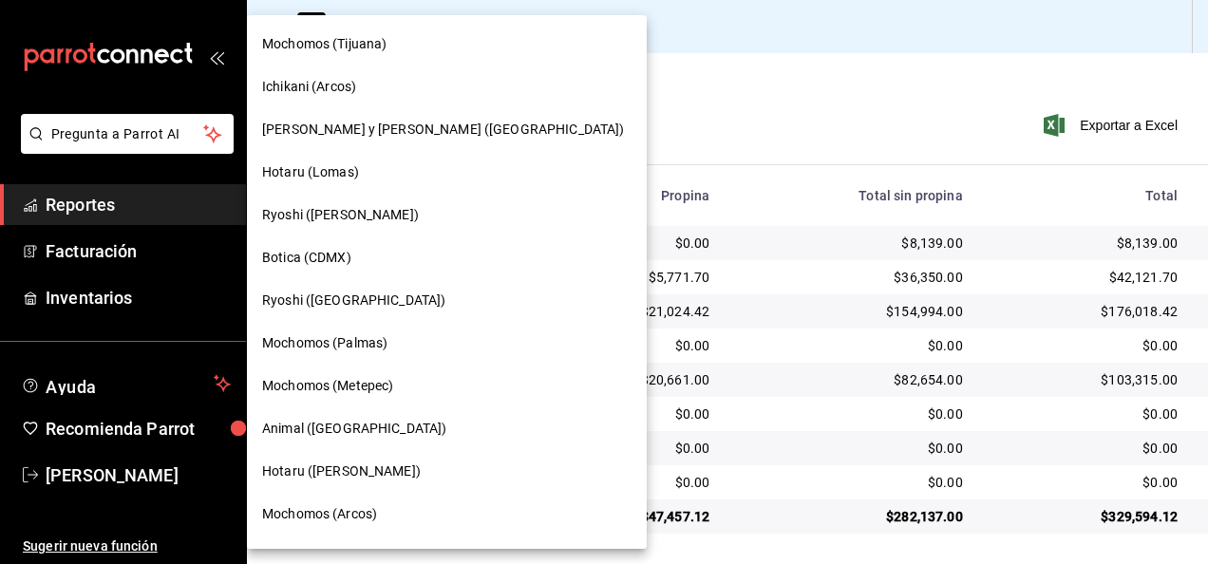
click at [410, 177] on div "Hotaru (Lomas)" at bounding box center [446, 172] width 369 height 20
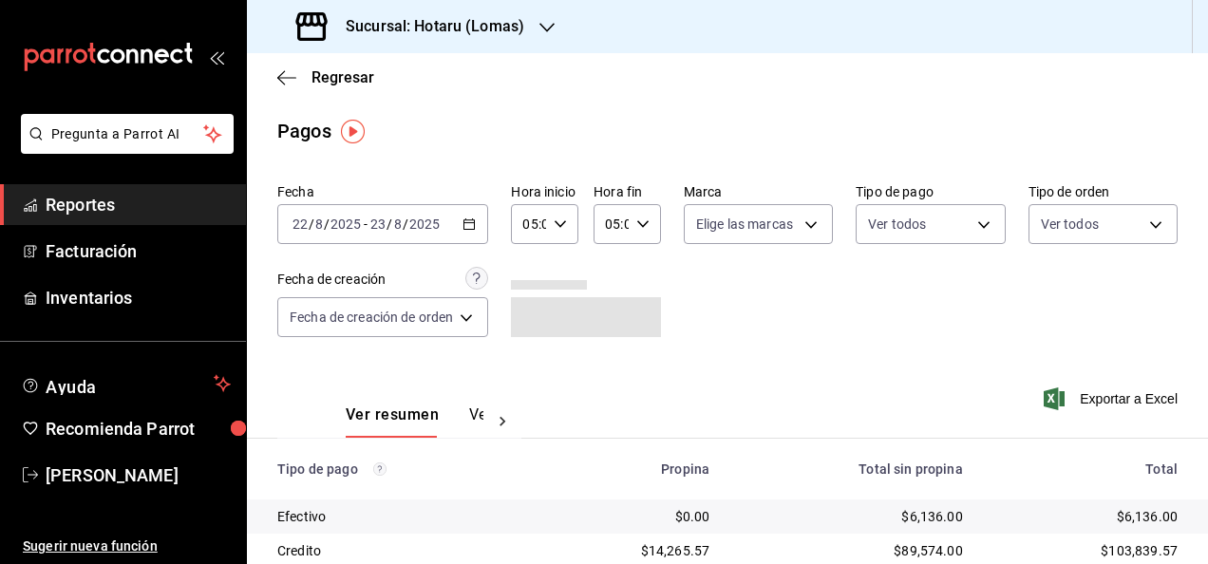
click at [467, 225] on icon "button" at bounding box center [468, 223] width 13 height 13
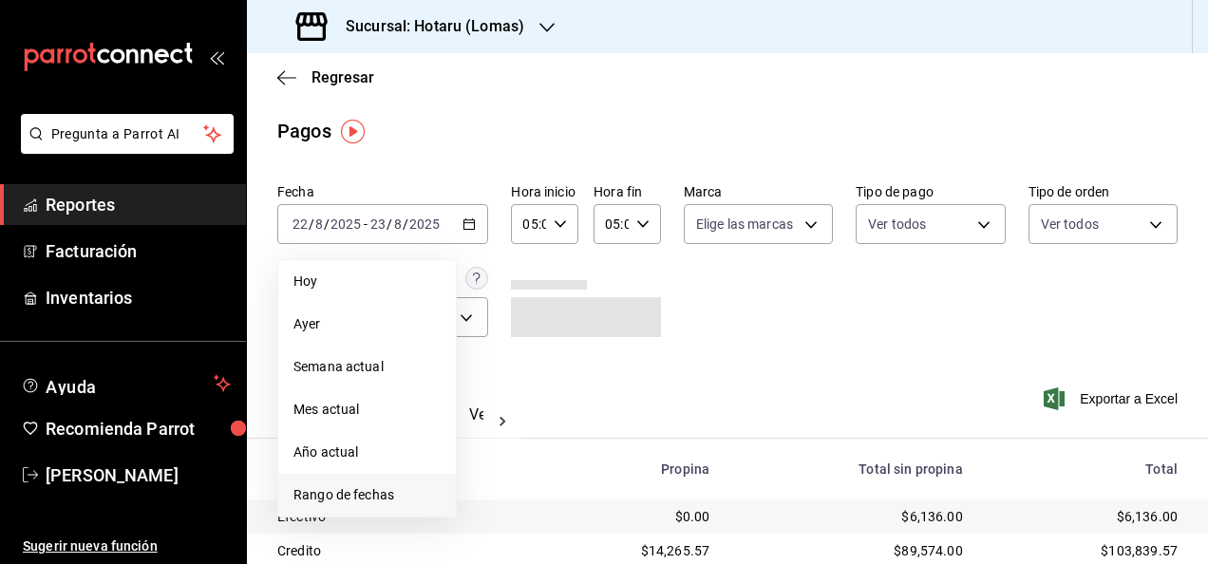
click at [388, 494] on span "Rango de fechas" at bounding box center [366, 495] width 147 height 20
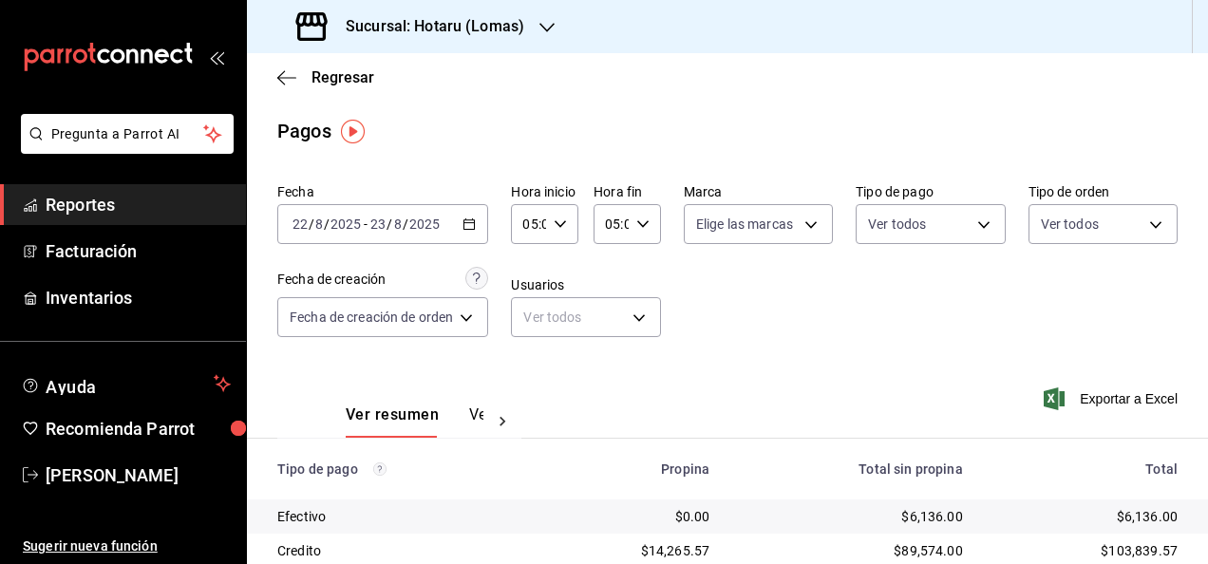
click at [641, 224] on icon "button" at bounding box center [642, 223] width 13 height 13
click at [641, 224] on div at bounding box center [604, 282] width 1208 height 564
click at [641, 226] on \(Stroke\) "button" at bounding box center [642, 223] width 11 height 7
click at [644, 279] on span "00" at bounding box center [642, 272] width 3 height 15
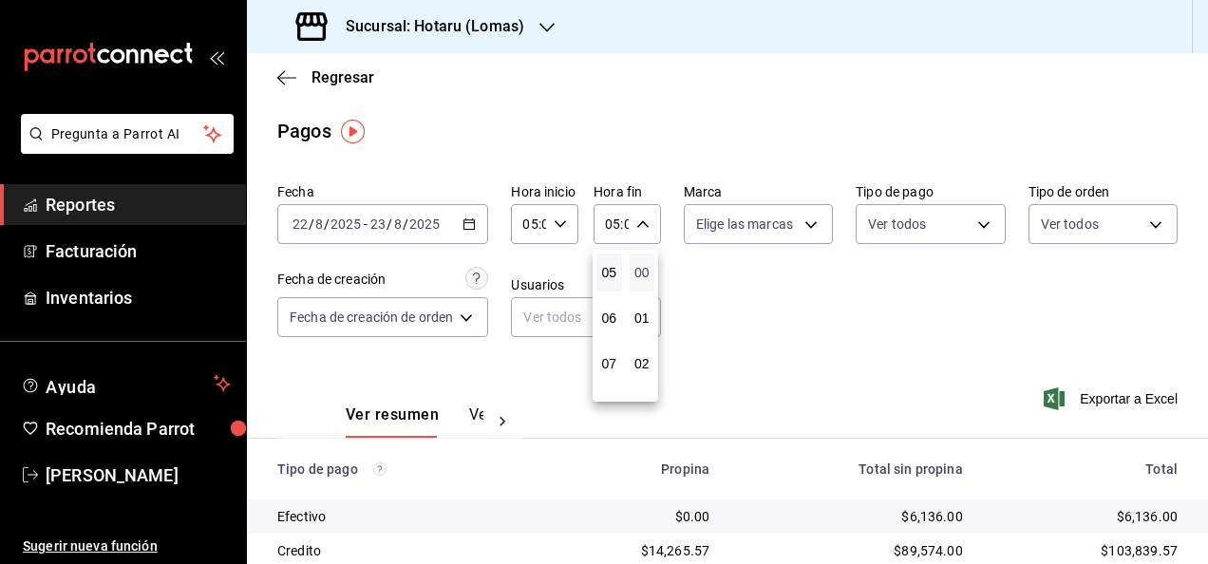
click at [644, 279] on span "00" at bounding box center [642, 272] width 3 height 15
click at [731, 300] on div at bounding box center [604, 282] width 1208 height 564
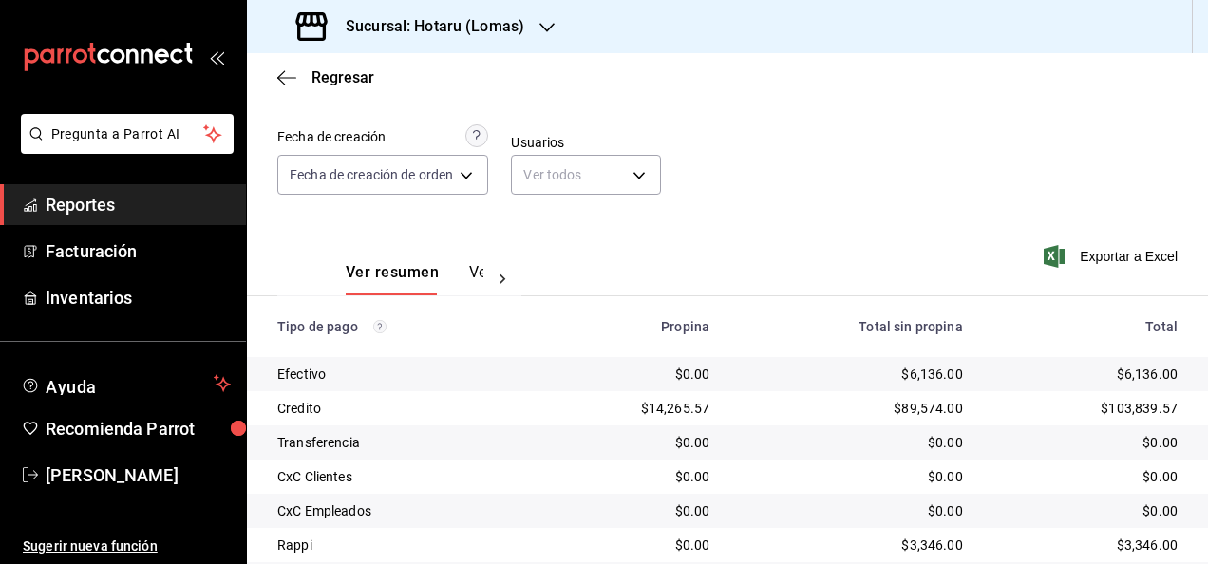
scroll to position [205, 0]
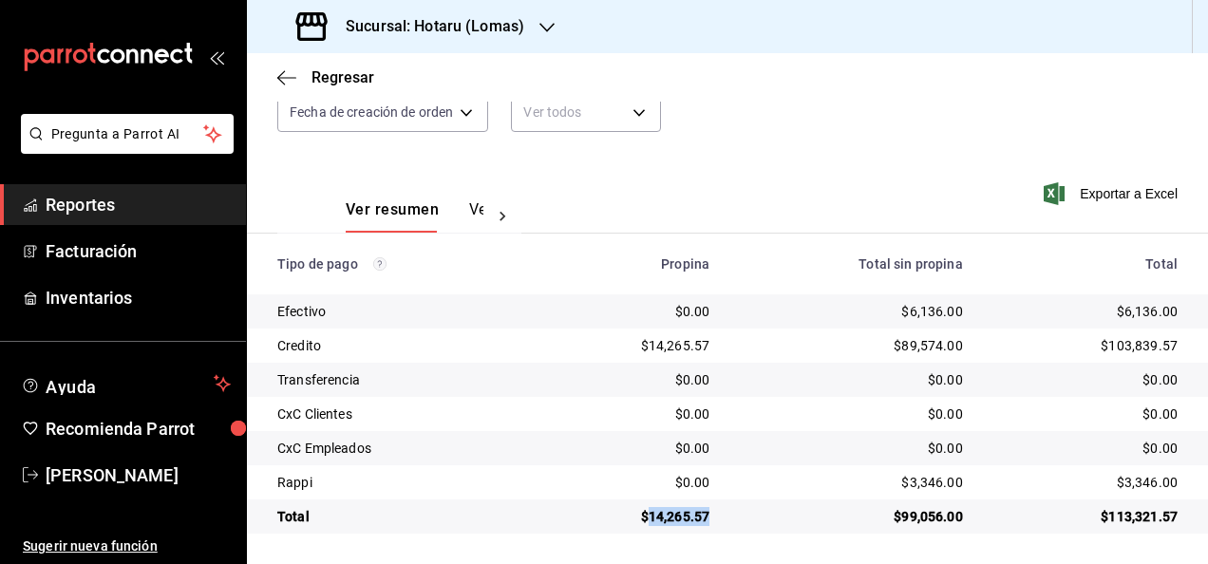
drag, startPoint x: 646, startPoint y: 514, endPoint x: 707, endPoint y: 515, distance: 61.7
click at [707, 515] on td "$14,265.57" at bounding box center [631, 516] width 187 height 34
copy div "14,265.57"
drag, startPoint x: 898, startPoint y: 307, endPoint x: 968, endPoint y: 308, distance: 69.3
click at [968, 308] on tr "Efectivo $0.00 $6,136.00 $6,136.00" at bounding box center [727, 311] width 961 height 34
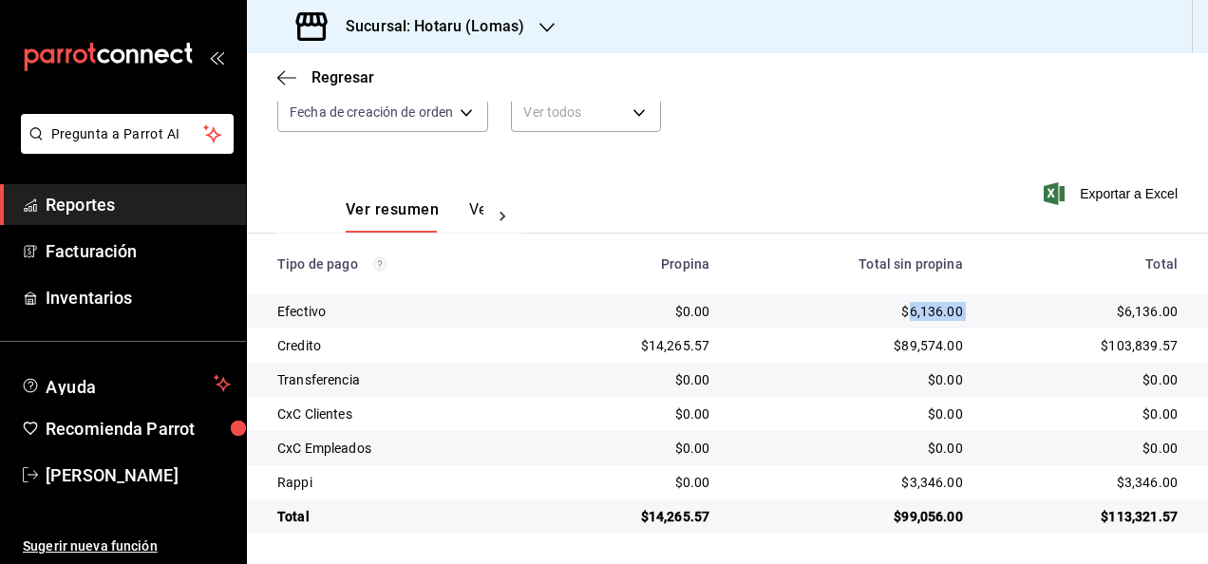
copy div "6,136.00"
